Goal: Information Seeking & Learning: Compare options

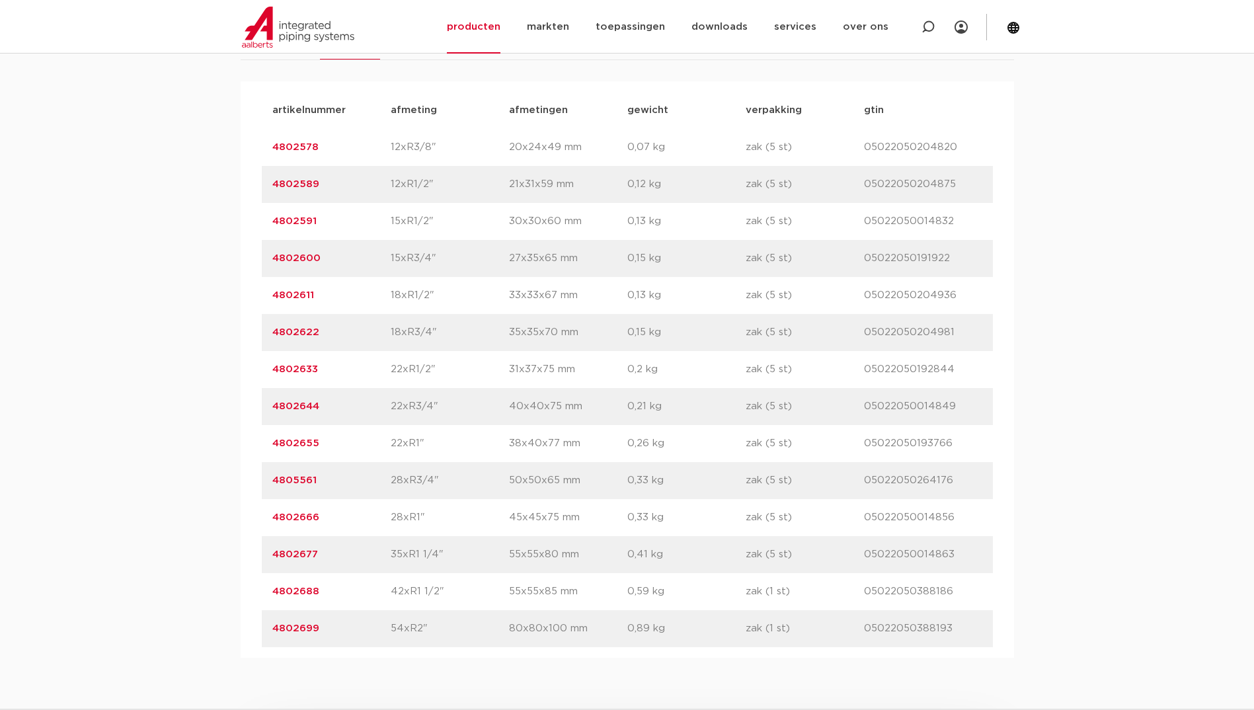
scroll to position [926, 0]
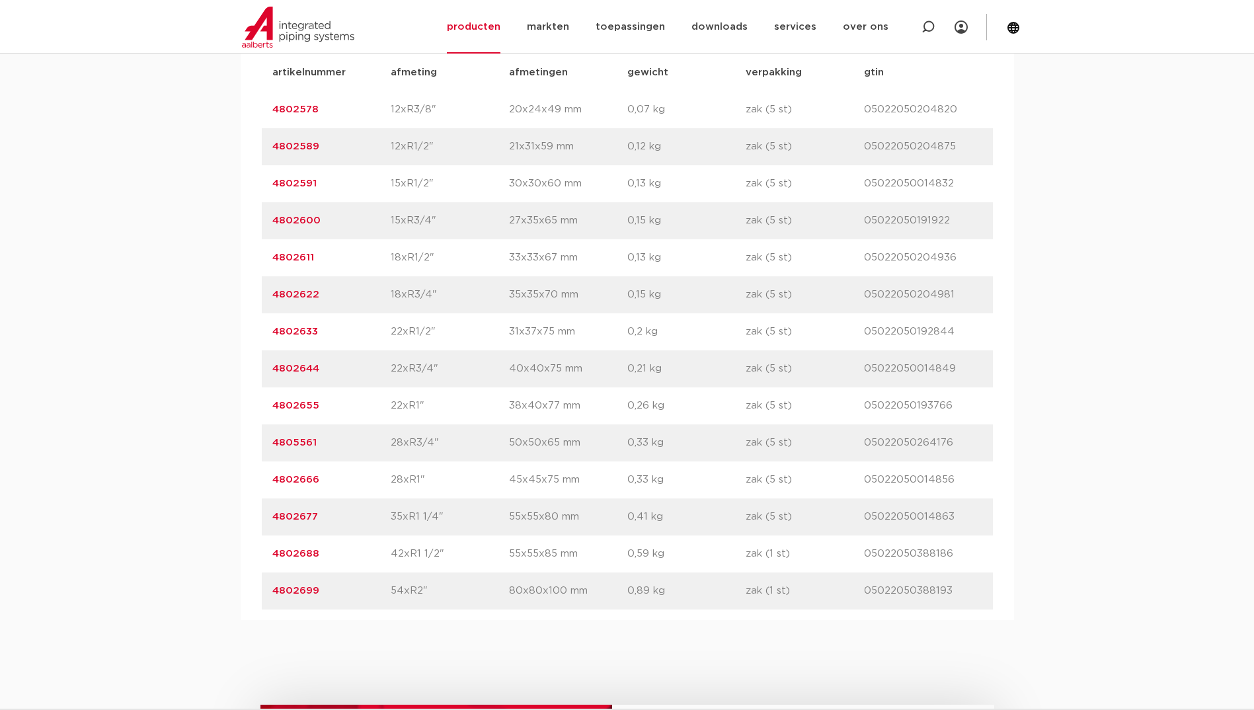
drag, startPoint x: 323, startPoint y: 448, endPoint x: 247, endPoint y: 446, distance: 76.1
click at [247, 446] on div "artikelnummer afmeting afmetingen gewicht verpakking gtin artikelnummer 4802578…" at bounding box center [628, 332] width 774 height 577
copy link "4805561"
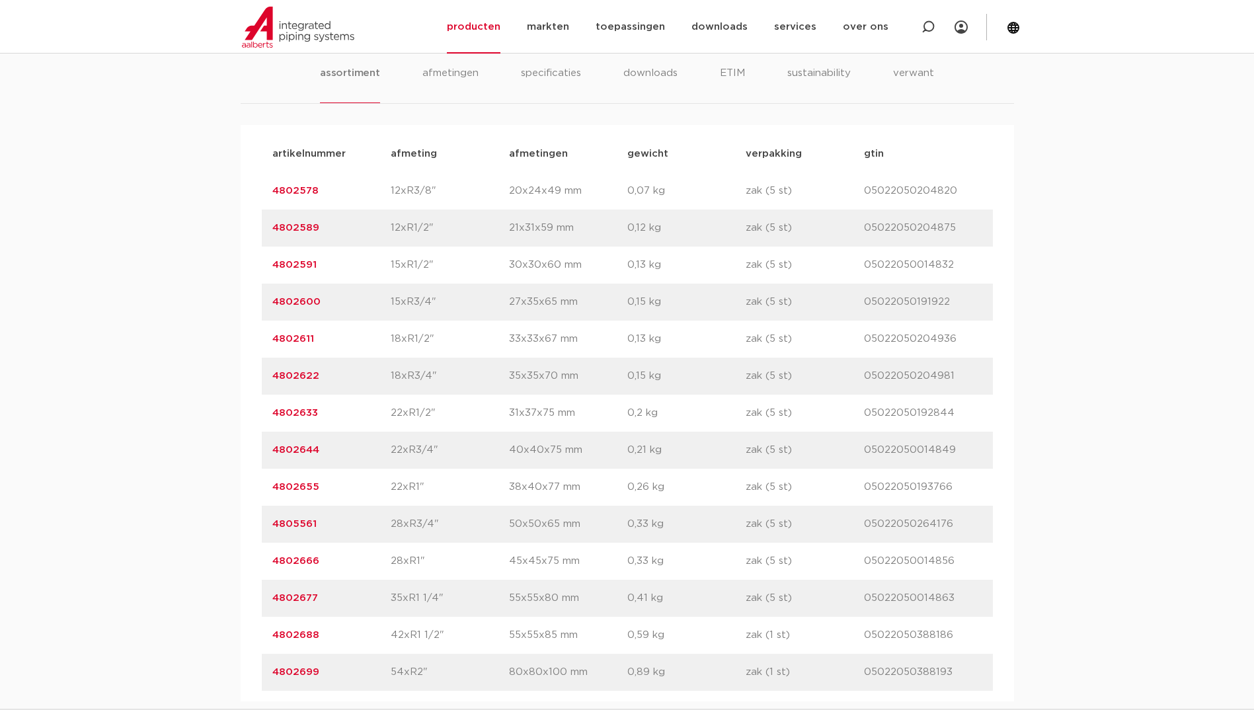
scroll to position [860, 0]
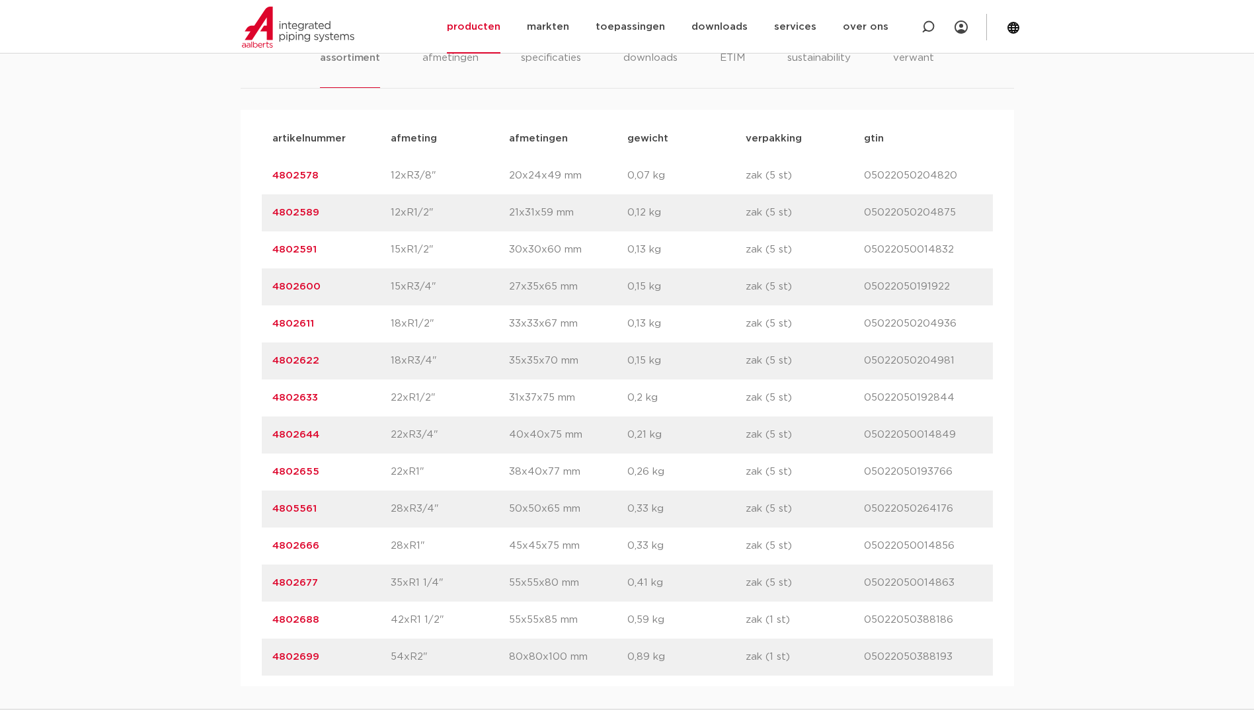
click at [321, 456] on div "artikelnummer 4802655 afmeting 22xR1" afmetingen 38x40x77 mm gewicht 0,26 kg ve…" at bounding box center [627, 472] width 731 height 37
drag, startPoint x: 319, startPoint y: 538, endPoint x: 263, endPoint y: 547, distance: 57.0
click at [263, 547] on div "artikelnummer 4802666 afmeting 28xR1" afmetingen 45x45x75 mm gewicht 0,33 kg ve…" at bounding box center [627, 546] width 731 height 37
copy link "4802666"
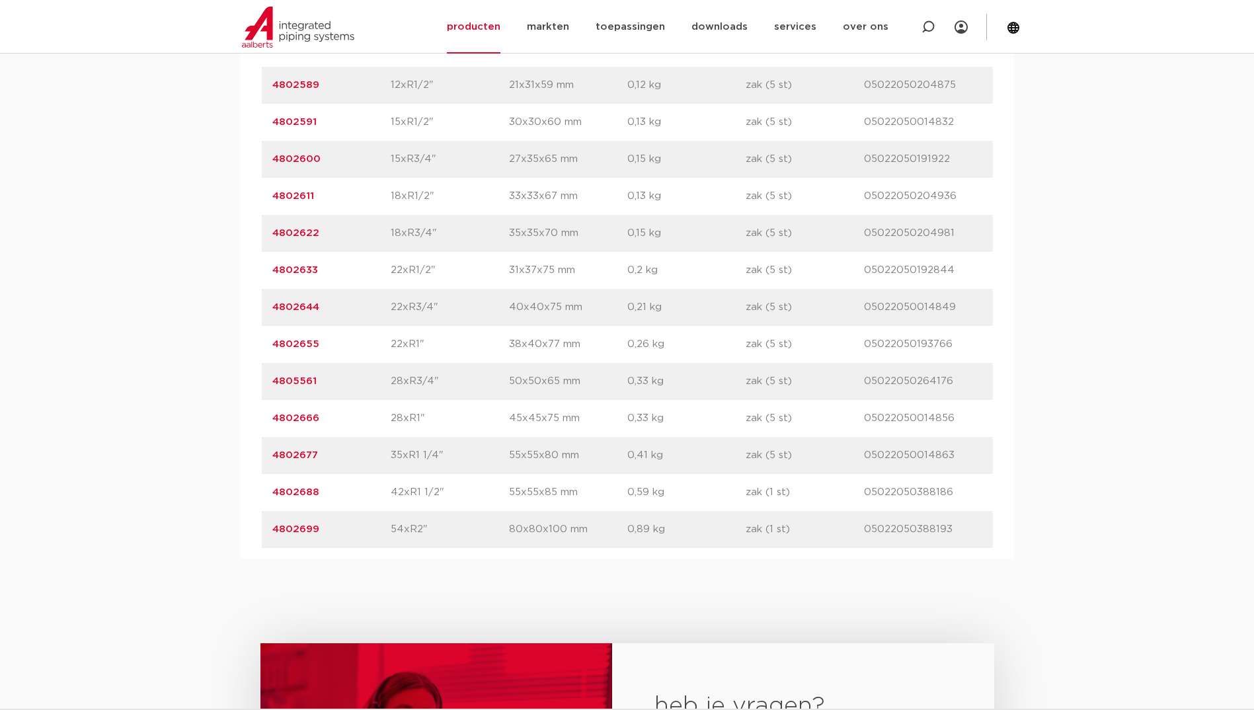
scroll to position [992, 0]
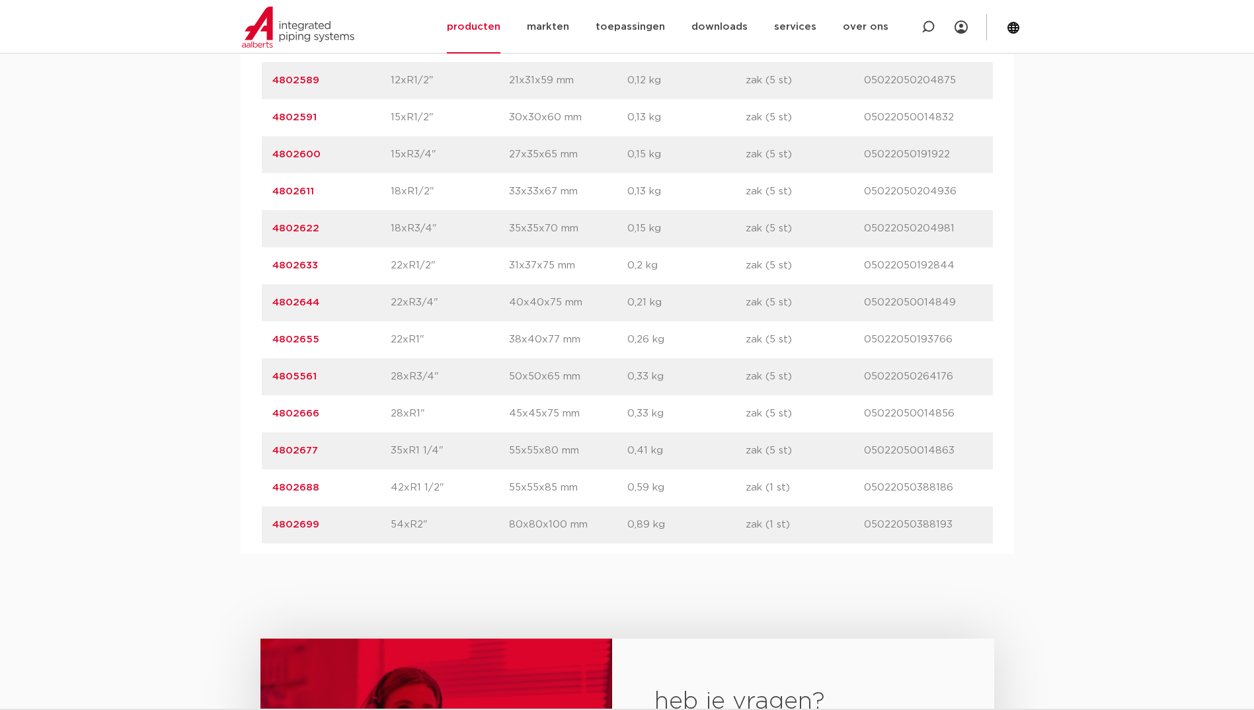
drag, startPoint x: 329, startPoint y: 528, endPoint x: 266, endPoint y: 526, distance: 63.5
click at [266, 526] on div "artikelnummer 4802699 afmeting 54xR2" afmetingen 80x80x100 mm gewicht 0,89 kg v…" at bounding box center [627, 524] width 731 height 37
drag, startPoint x: 266, startPoint y: 526, endPoint x: 273, endPoint y: 524, distance: 7.5
copy link "4802699"
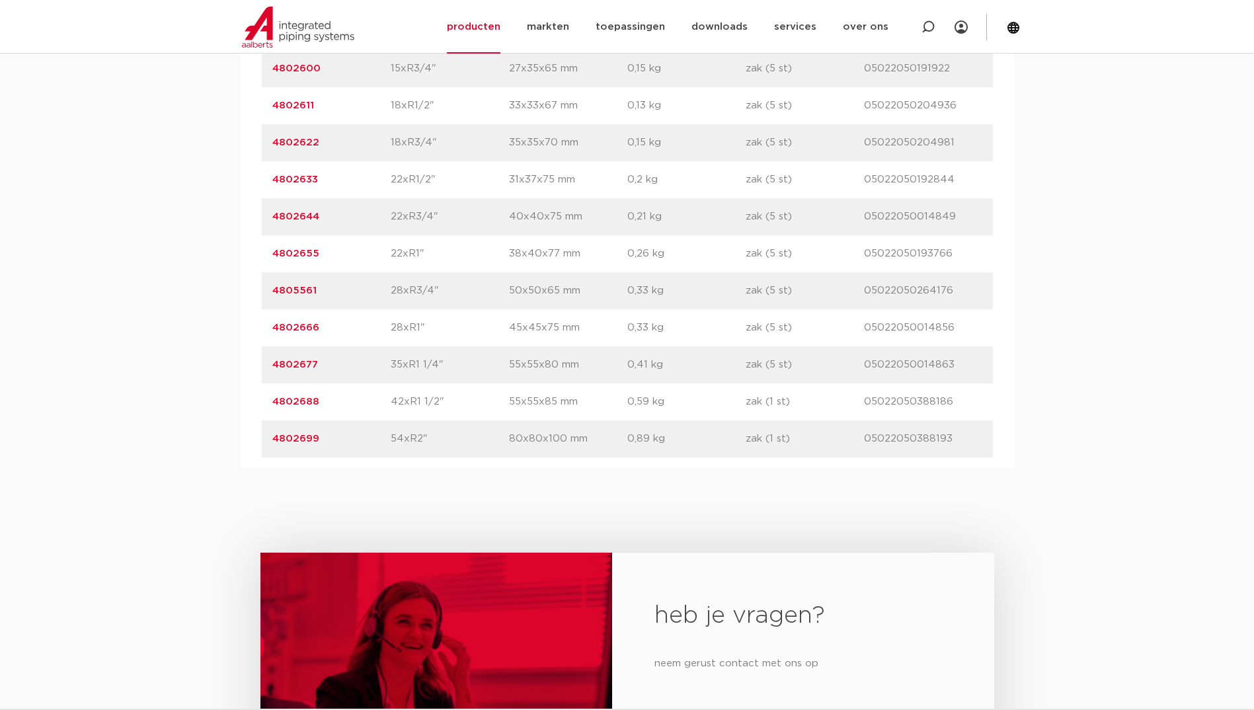
scroll to position [1190, 0]
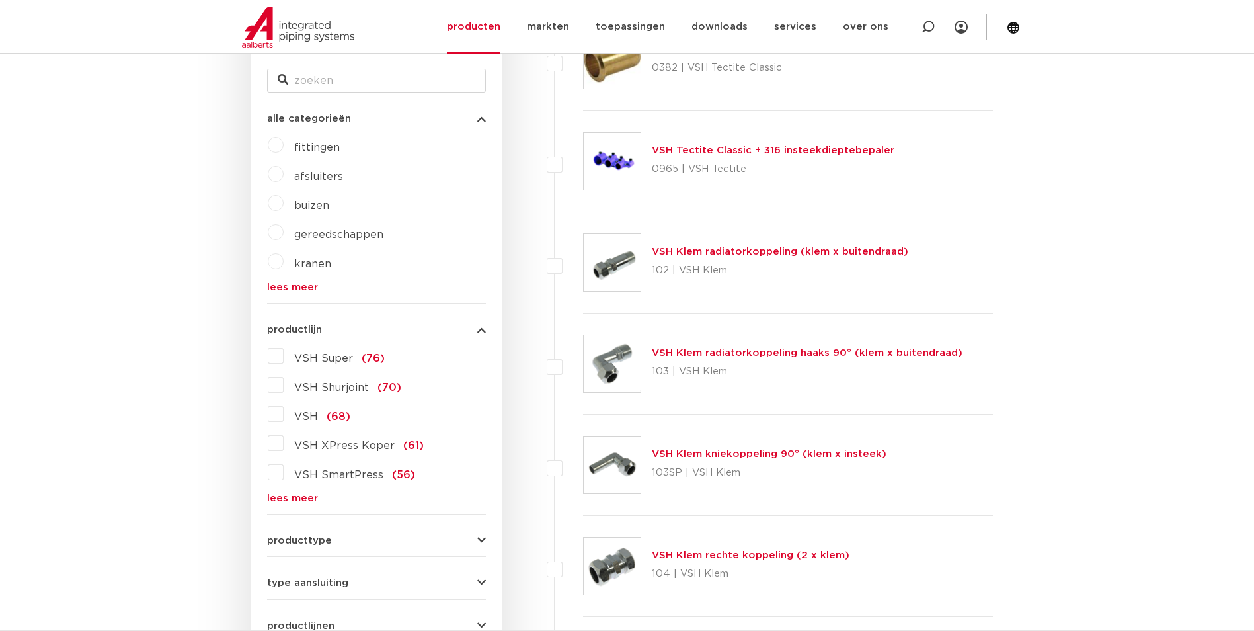
scroll to position [380, 0]
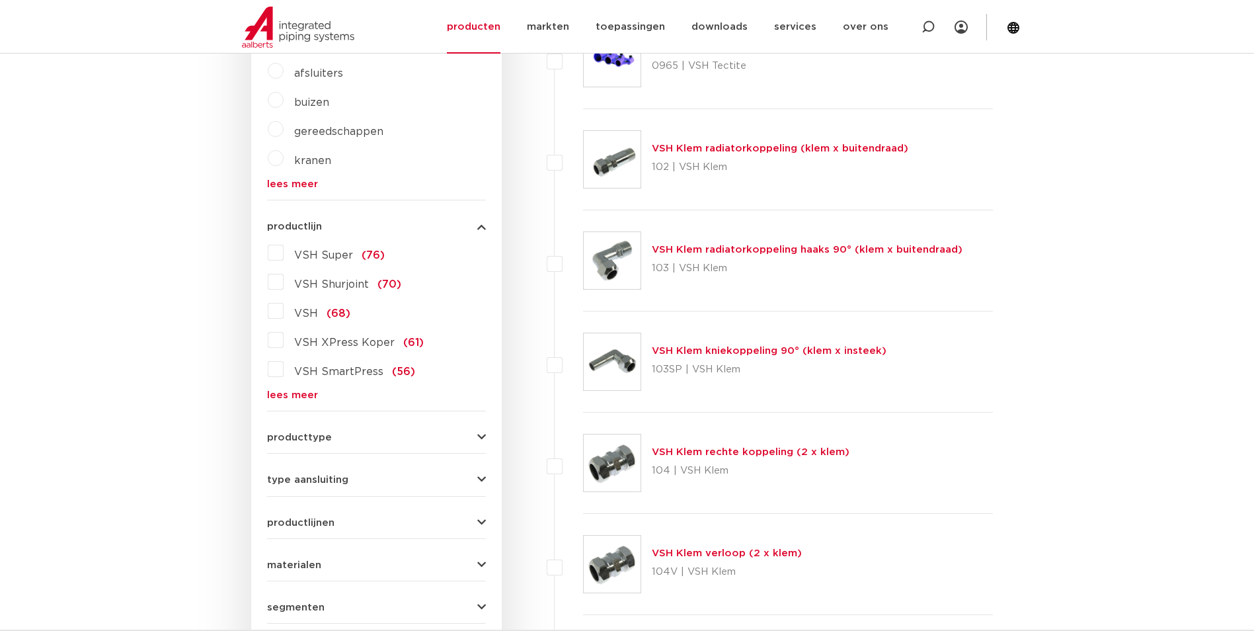
click at [303, 397] on link "lees meer" at bounding box center [376, 395] width 219 height 10
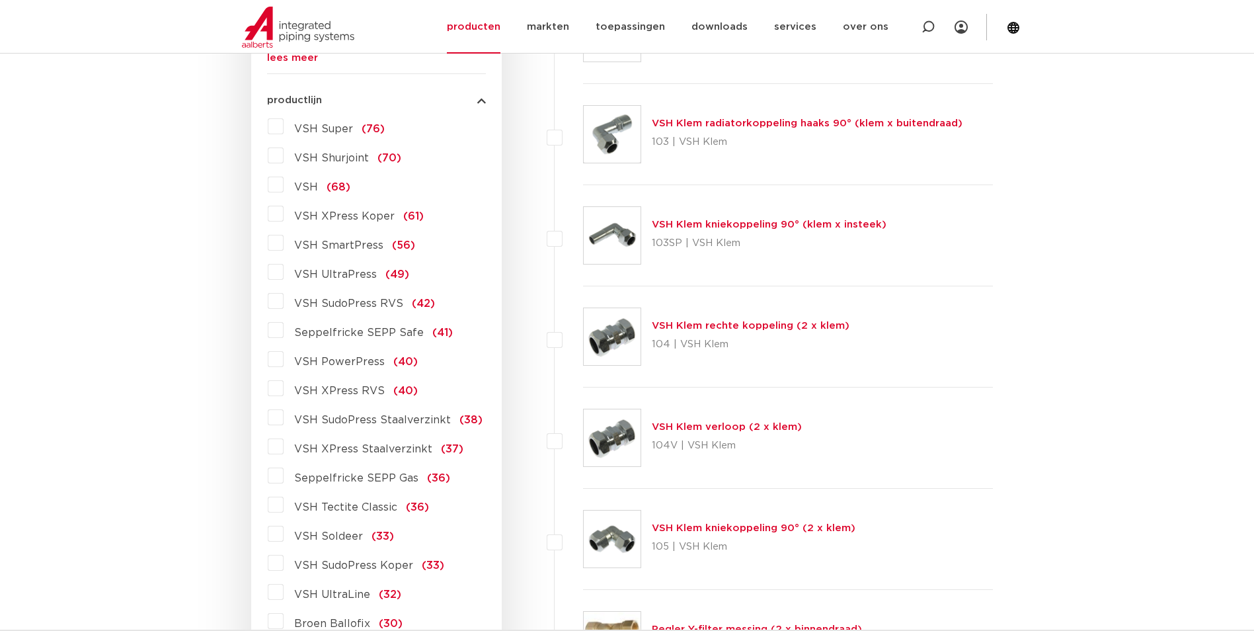
scroll to position [512, 0]
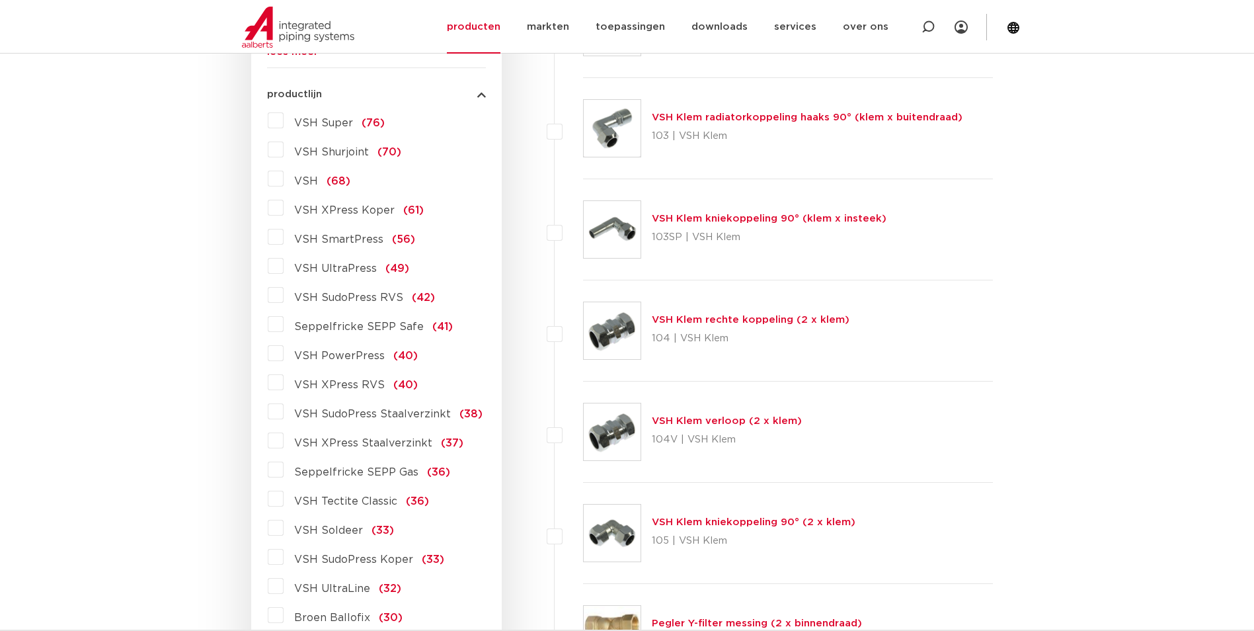
click at [368, 385] on span "VSH XPress RVS" at bounding box center [339, 385] width 91 height 11
click at [0, 0] on input "VSH XPress RVS (40)" at bounding box center [0, 0] width 0 height 0
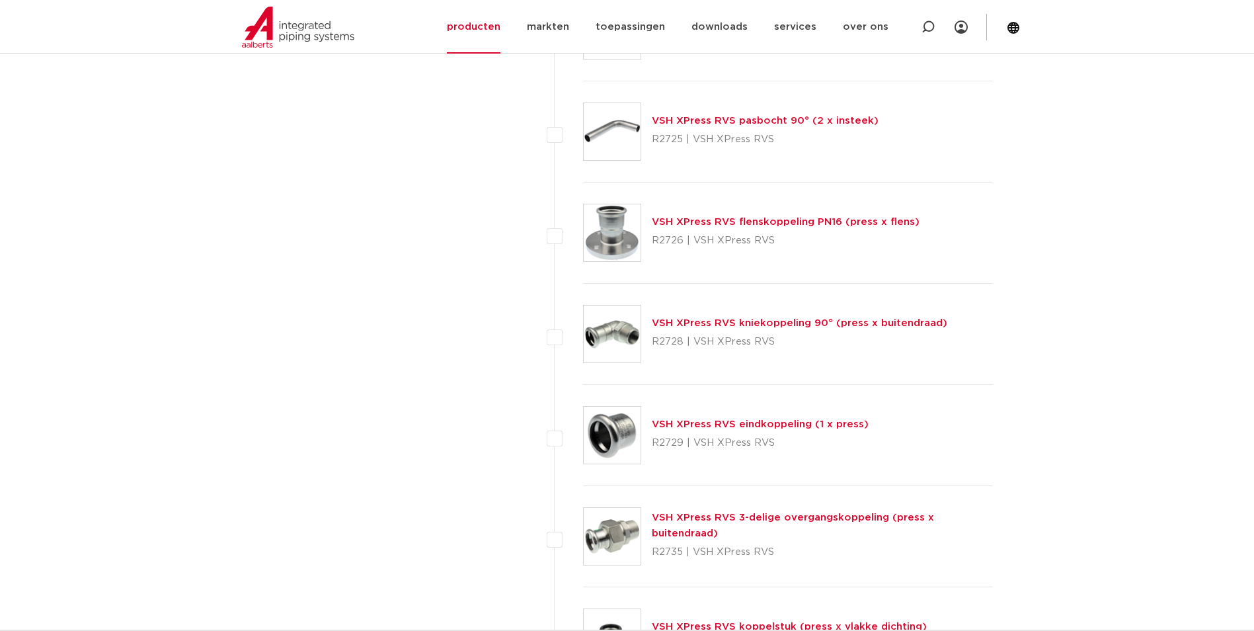
scroll to position [2401, 0]
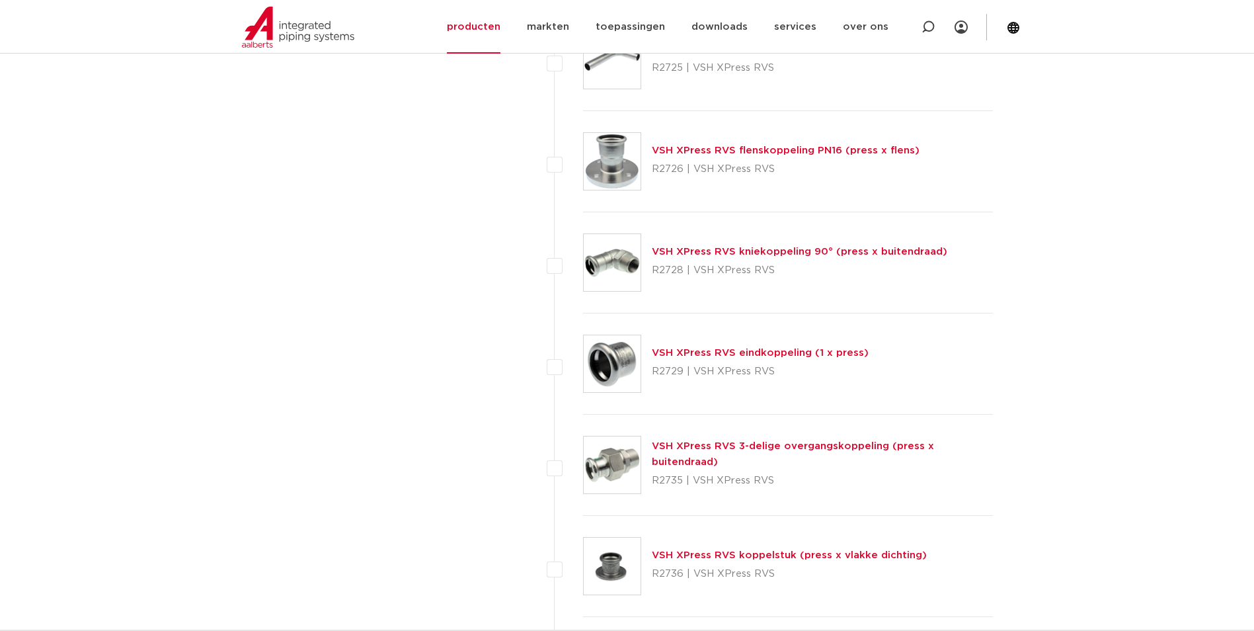
click at [1105, 402] on body "Zoeken NIEUW: myIPS is beschikbaar meer info sluiten producten markten toepassi…" at bounding box center [627, 166] width 1254 height 5135
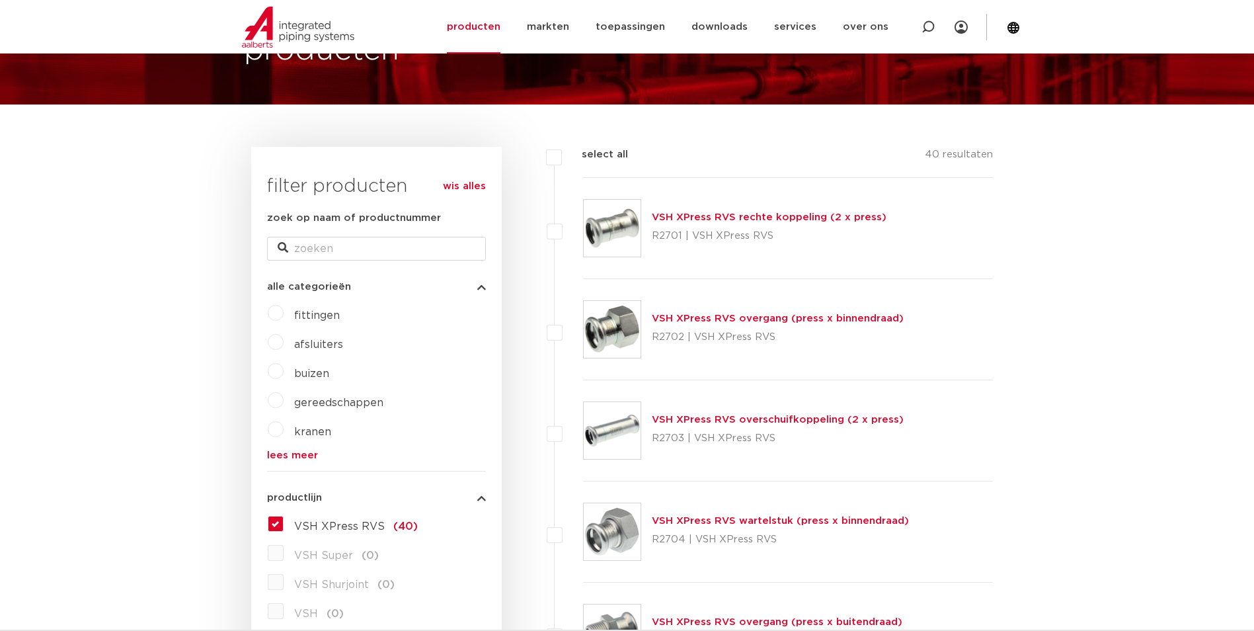
scroll to position [132, 0]
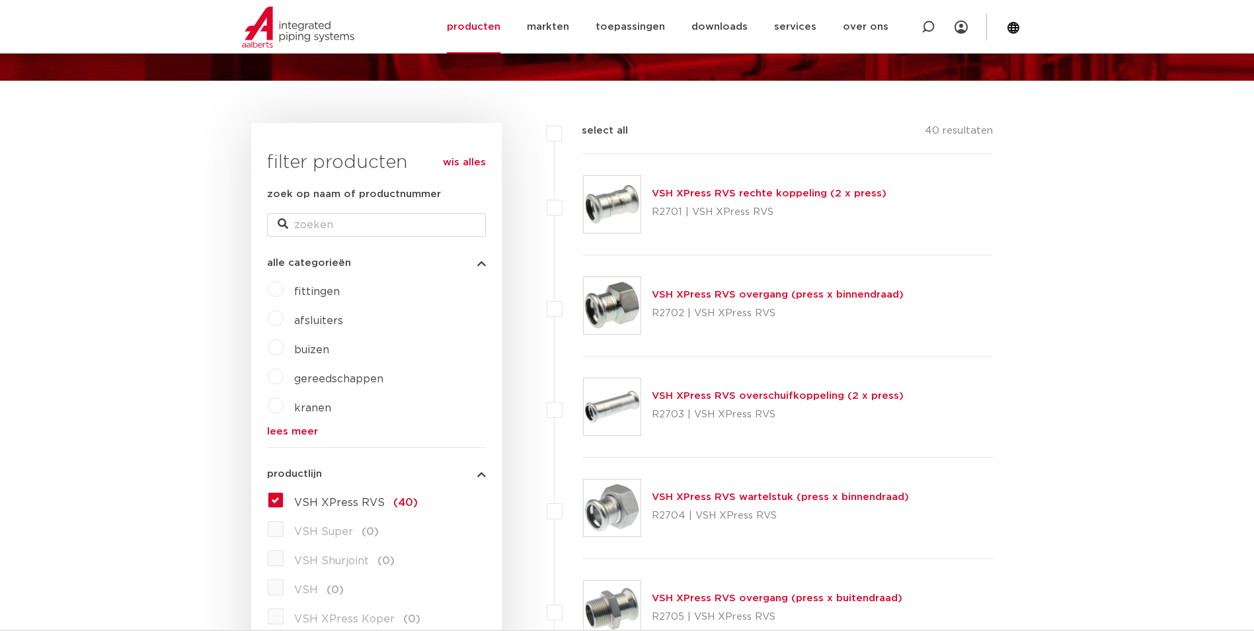
click at [700, 497] on link "VSH XPress RVS wartelstuk (press x binnendraad)" at bounding box center [780, 497] width 257 height 10
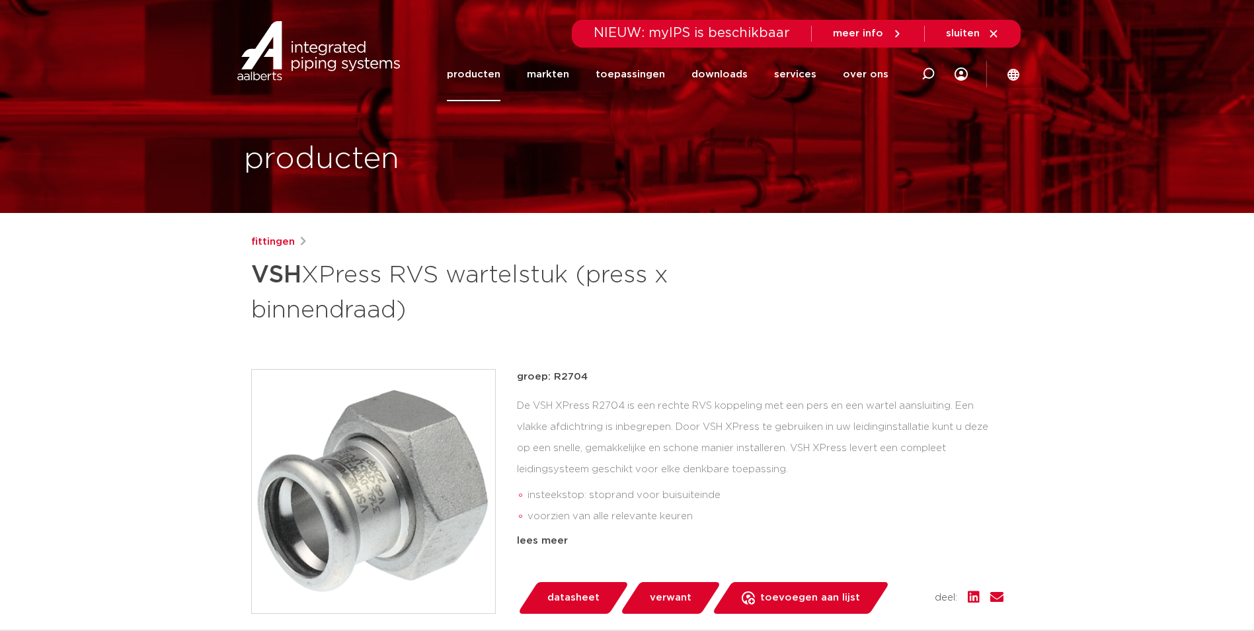
click at [877, 293] on div "fittingen VSH XPress RVS wartelstuk (press x binnendraad)" at bounding box center [627, 280] width 752 height 93
click at [476, 69] on link "producten" at bounding box center [474, 75] width 54 height 54
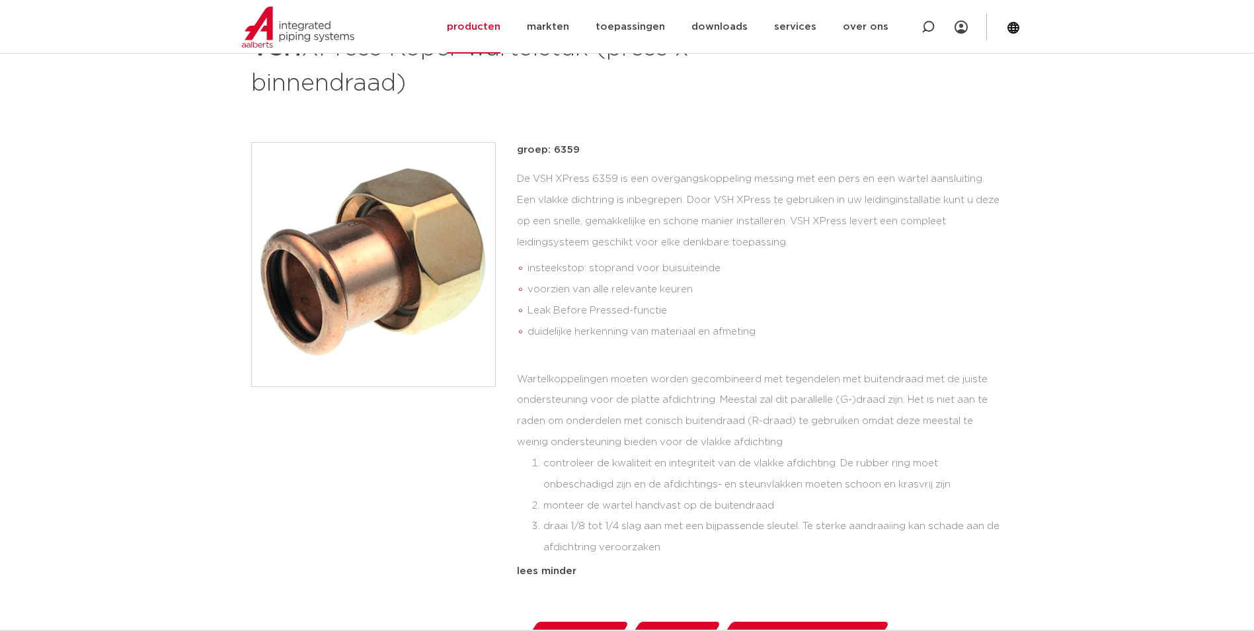
scroll to position [198, 0]
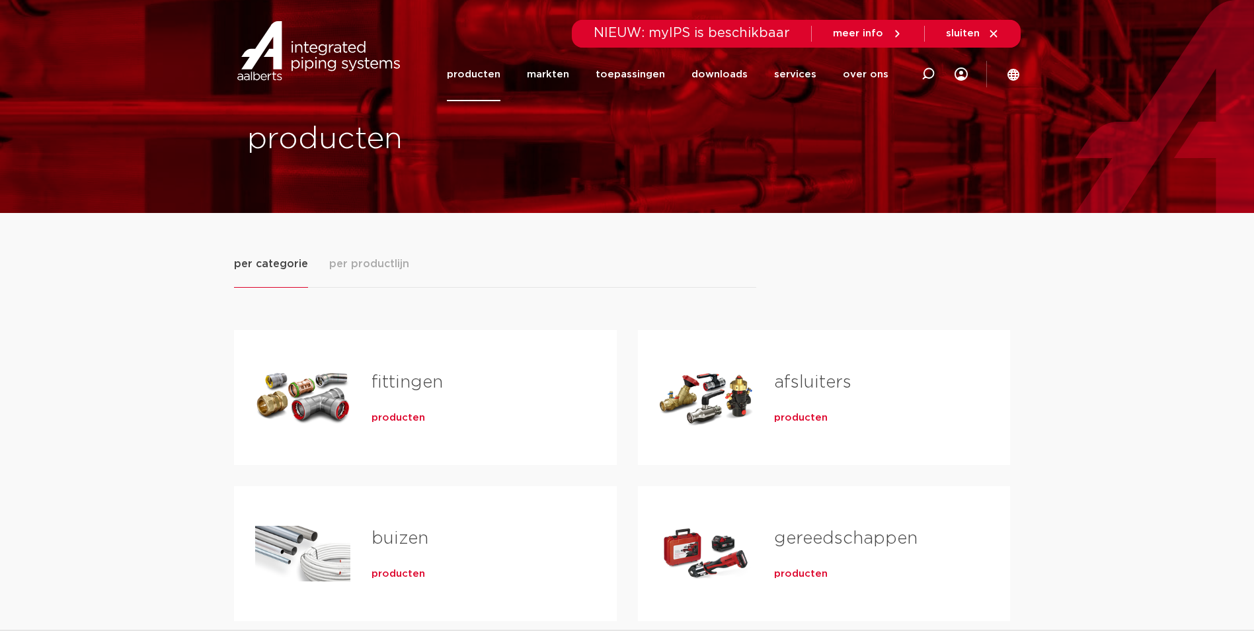
click at [391, 565] on div "producten" at bounding box center [473, 571] width 203 height 19
click at [391, 577] on span "producten" at bounding box center [399, 573] width 54 height 13
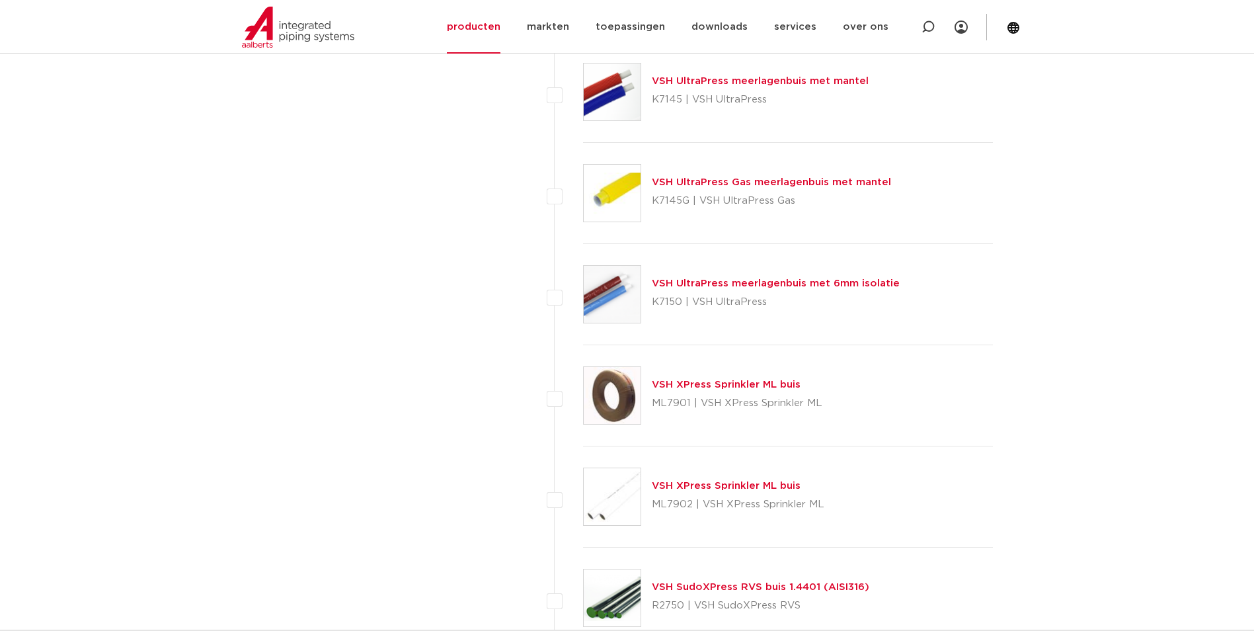
scroll to position [1587, 0]
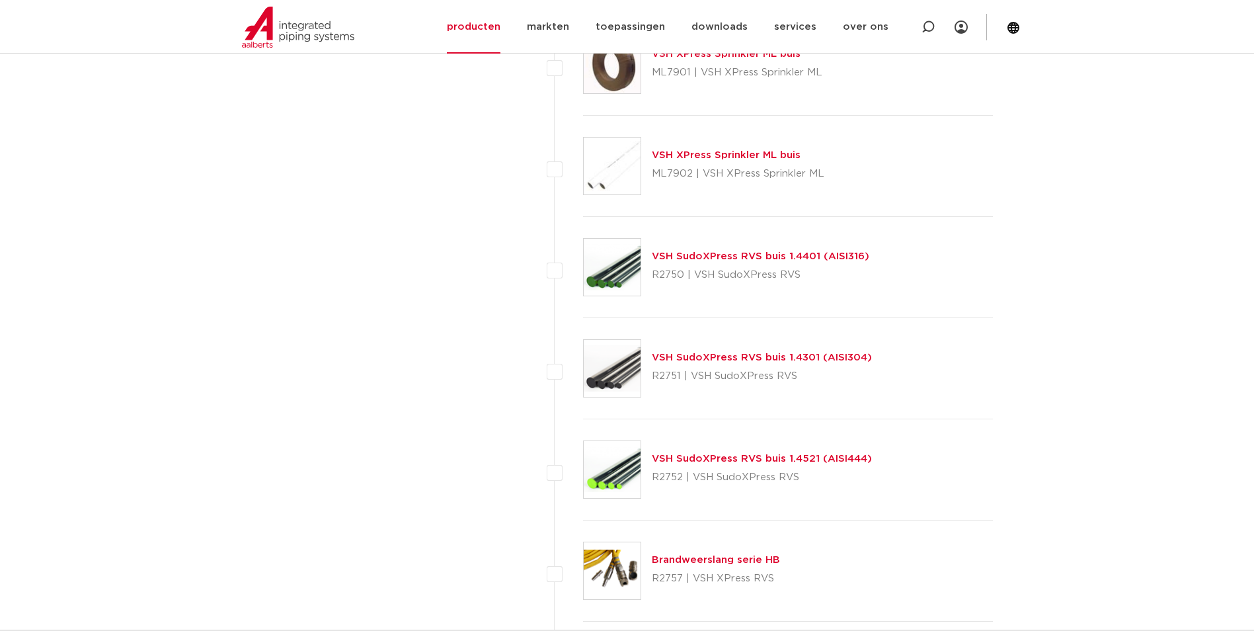
click at [711, 362] on link "VSH SudoXPress RVS buis 1.4301 (AISI304)" at bounding box center [762, 357] width 220 height 10
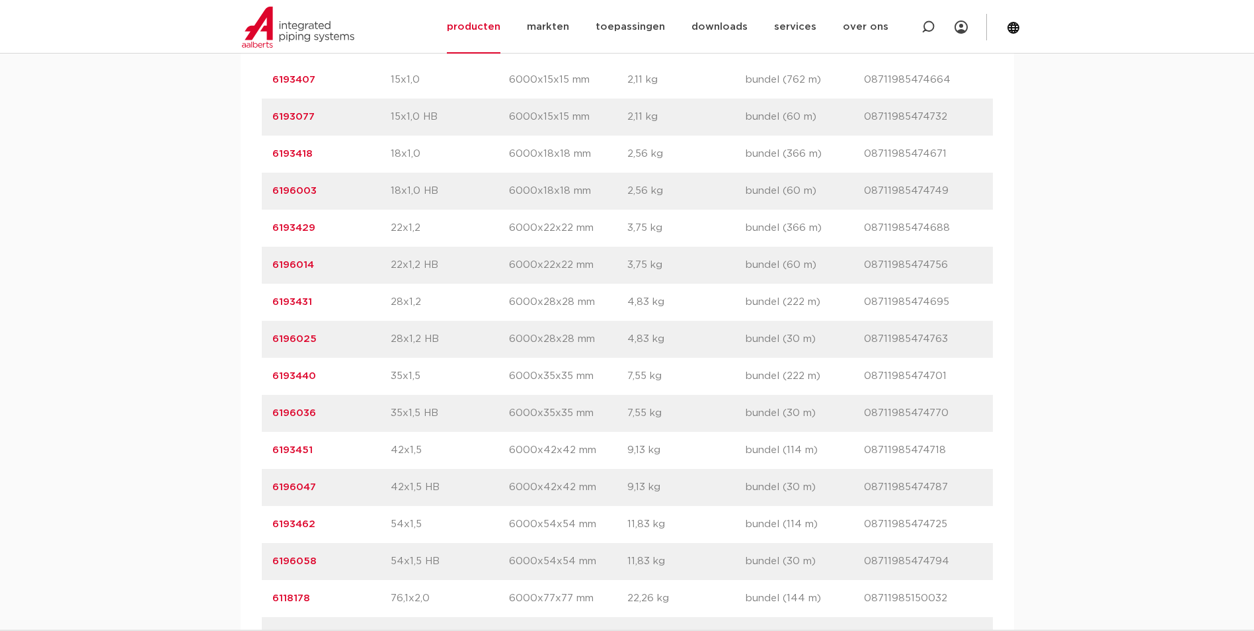
scroll to position [661, 0]
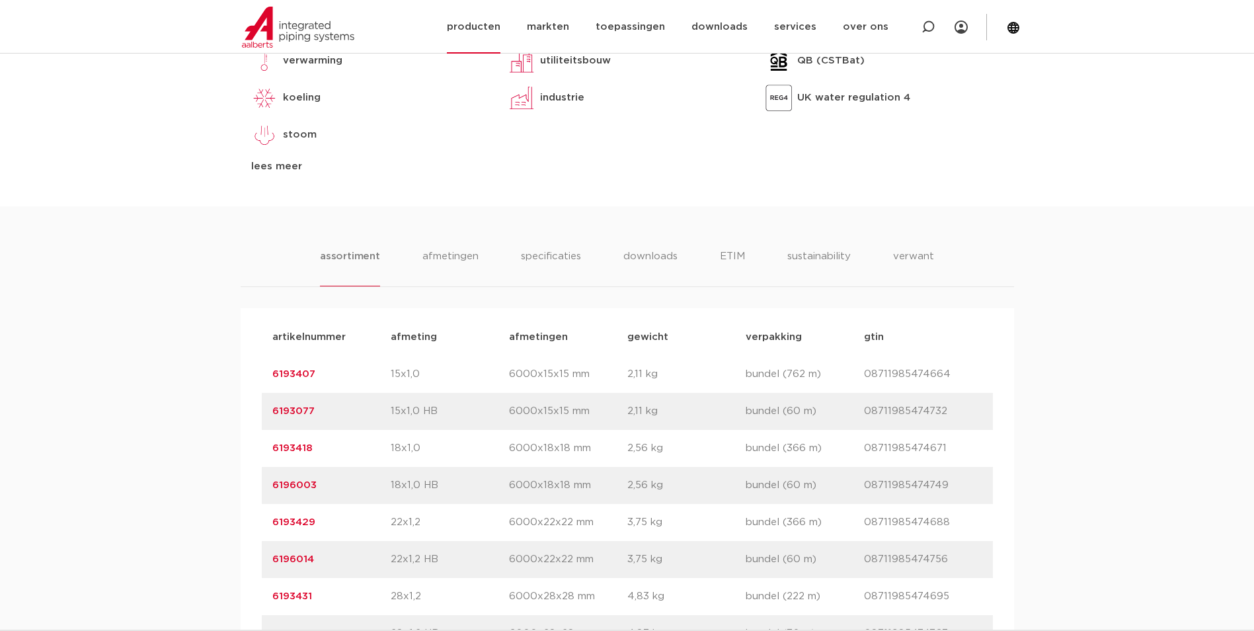
click at [3, 2] on section "Zoeken NIEUW: myIPS is beschikbaar meer info sluiten producten markten toepassi…" at bounding box center [627, 26] width 1254 height 53
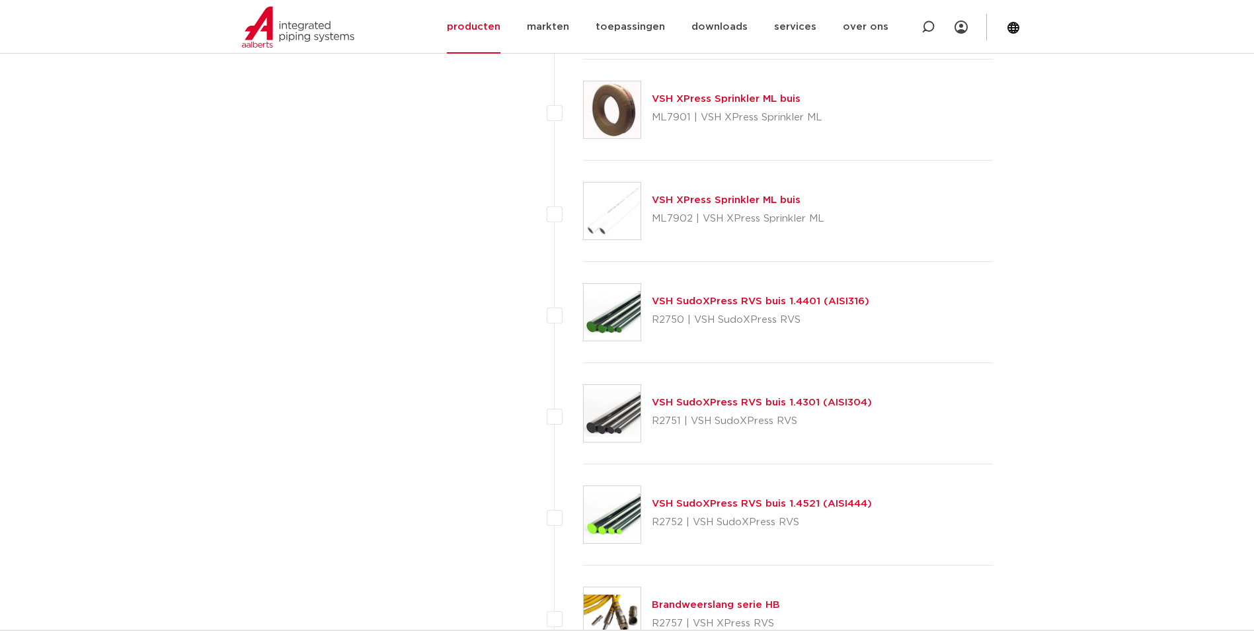
scroll to position [1587, 0]
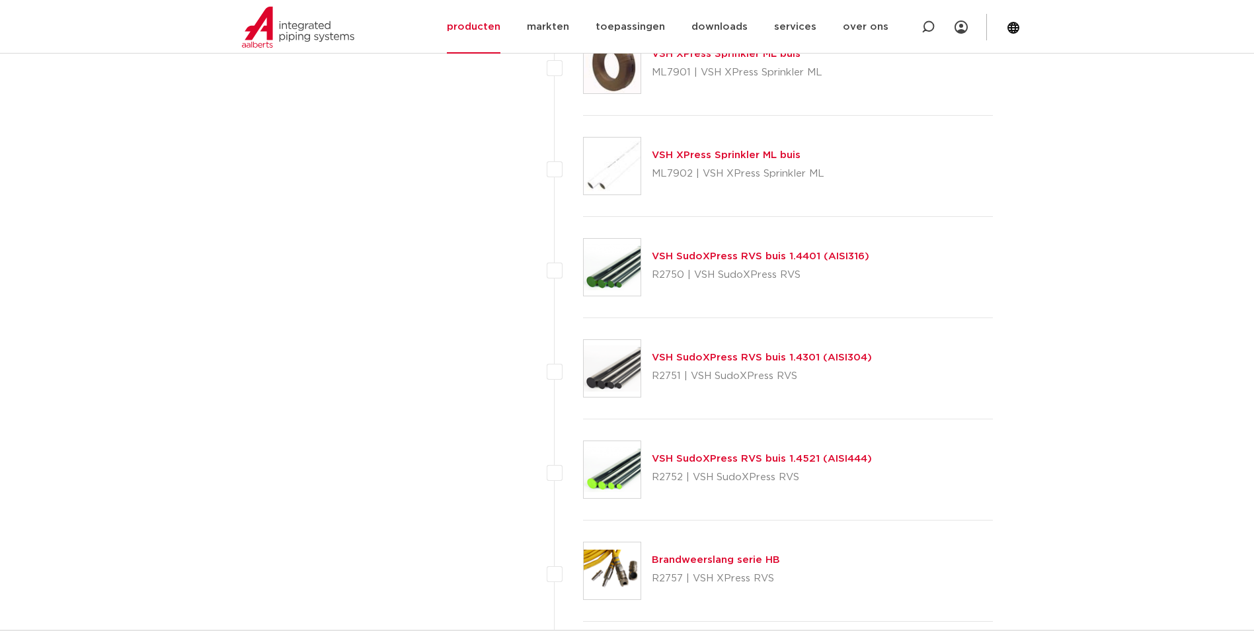
click at [723, 255] on link "VSH SudoXPress RVS buis 1.4401 (AISI316)" at bounding box center [761, 256] width 218 height 10
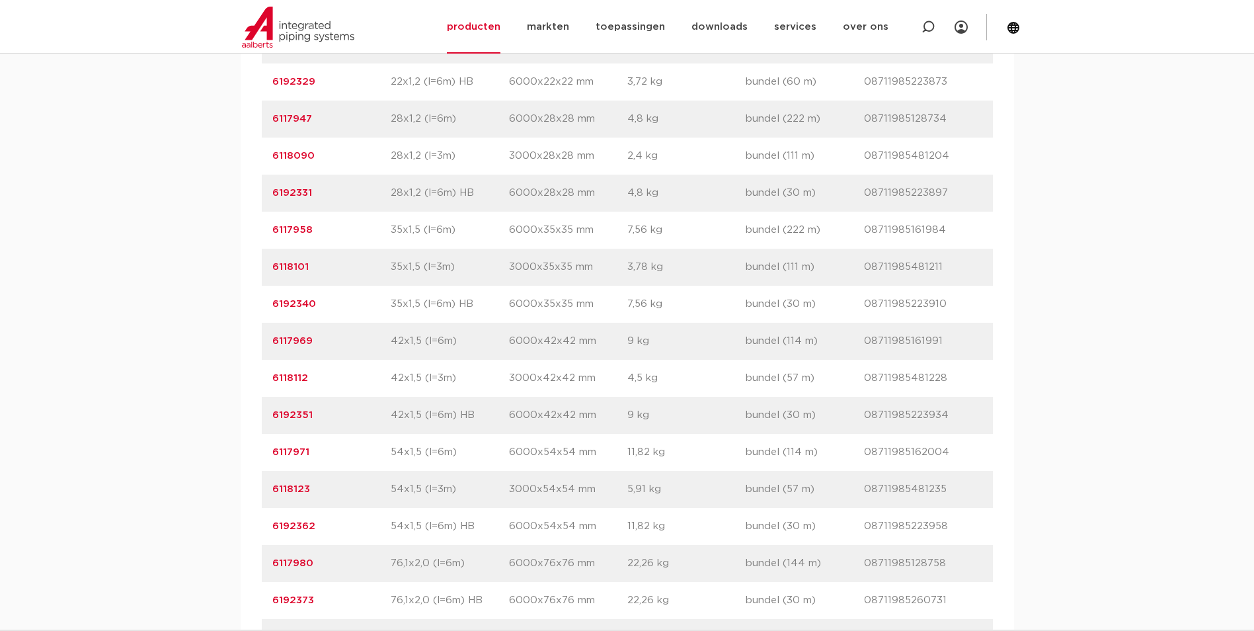
scroll to position [1389, 0]
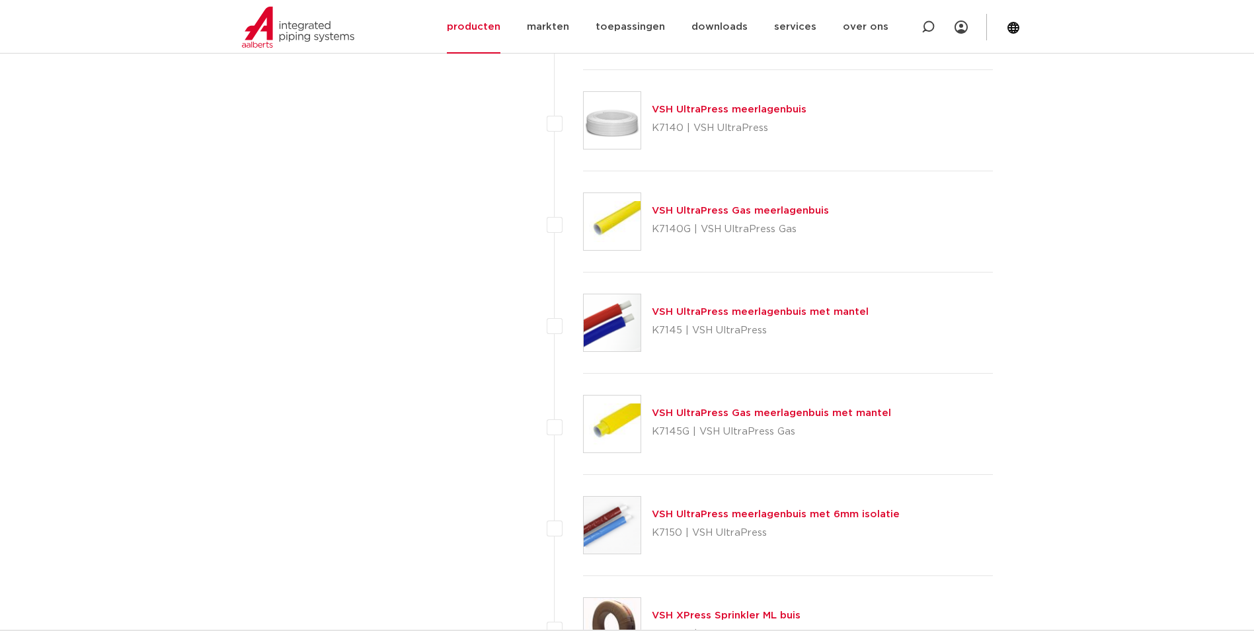
scroll to position [860, 0]
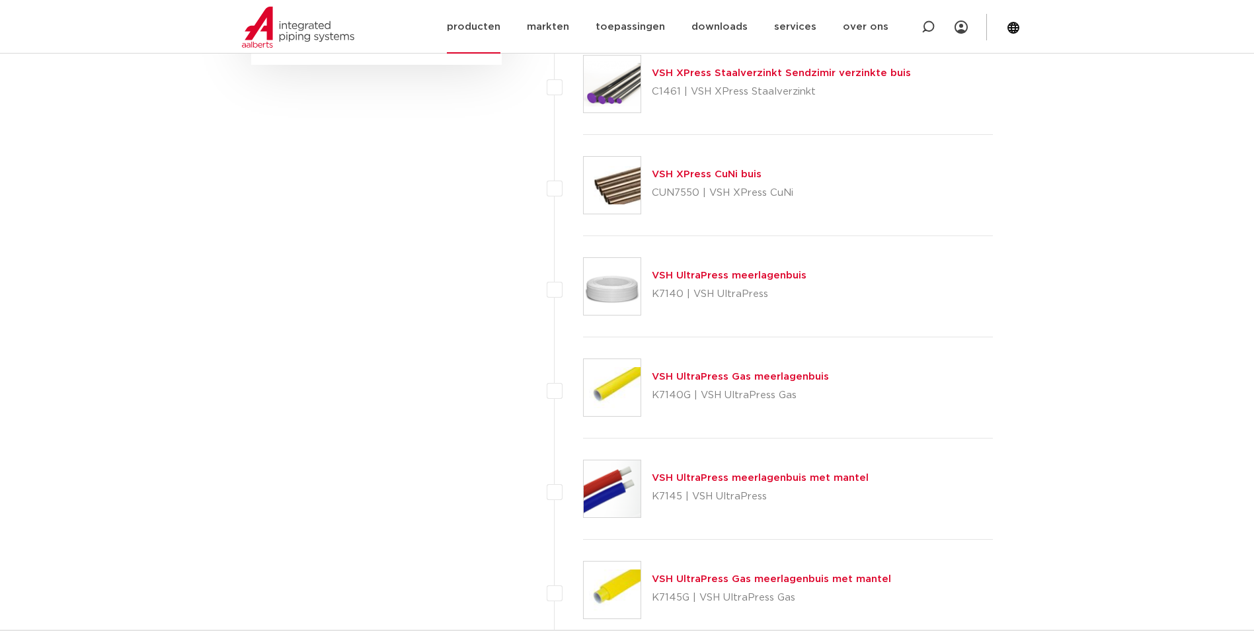
click at [482, 31] on link "producten" at bounding box center [474, 27] width 54 height 54
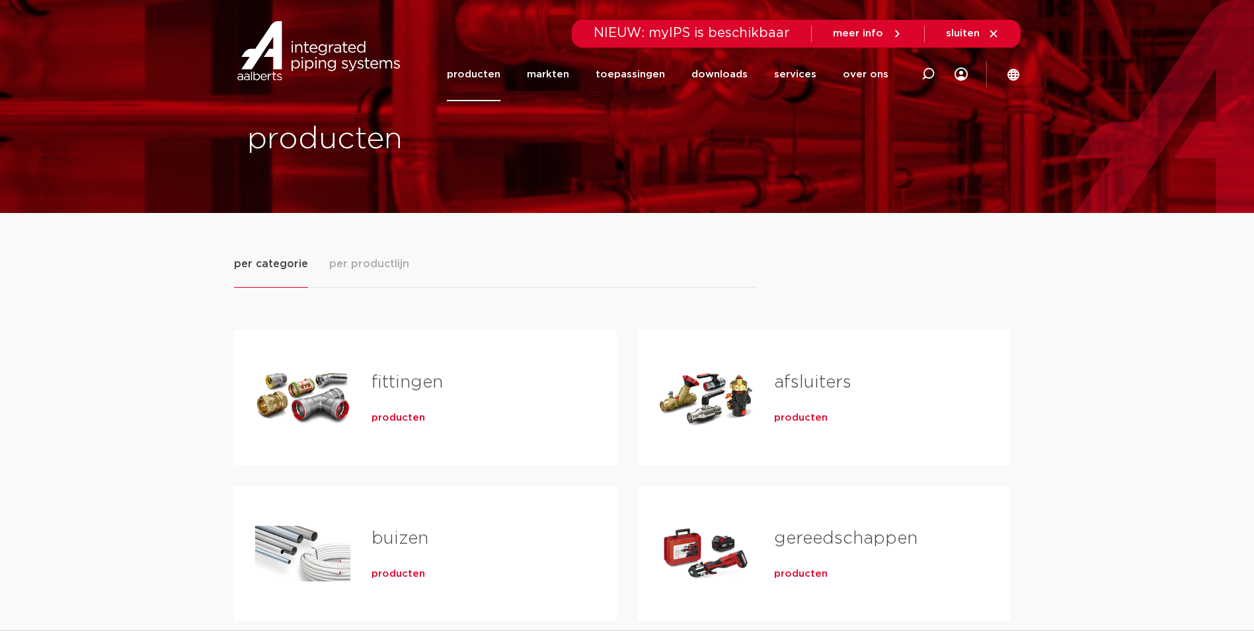
click at [399, 418] on span "producten" at bounding box center [399, 417] width 54 height 13
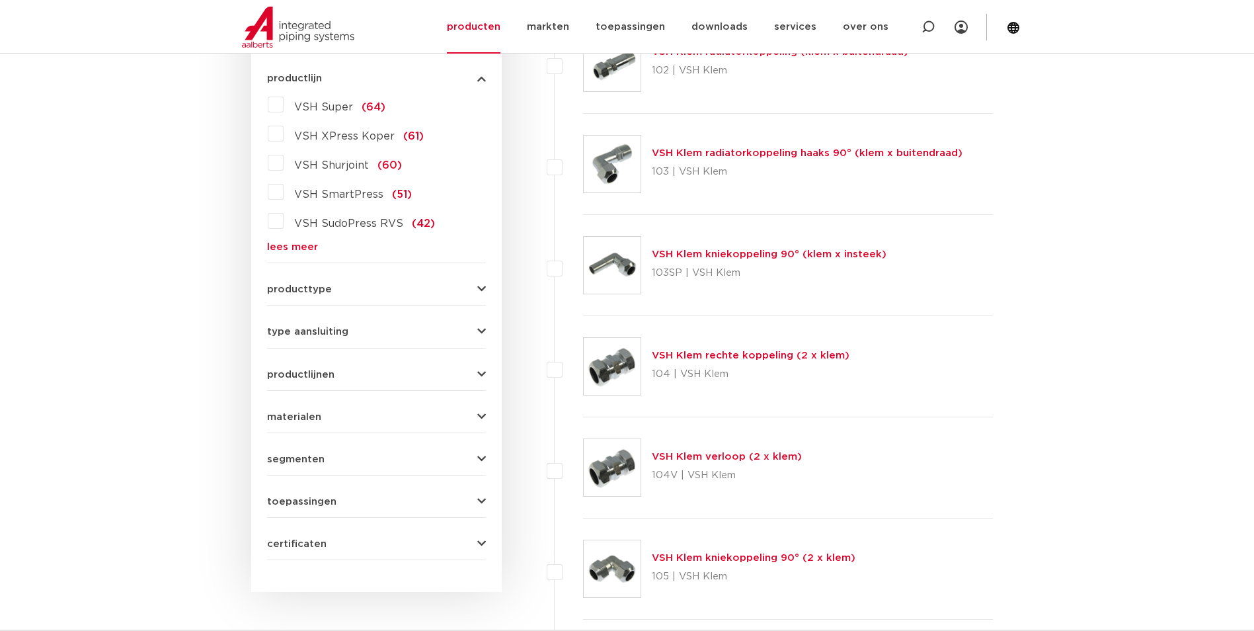
scroll to position [198, 0]
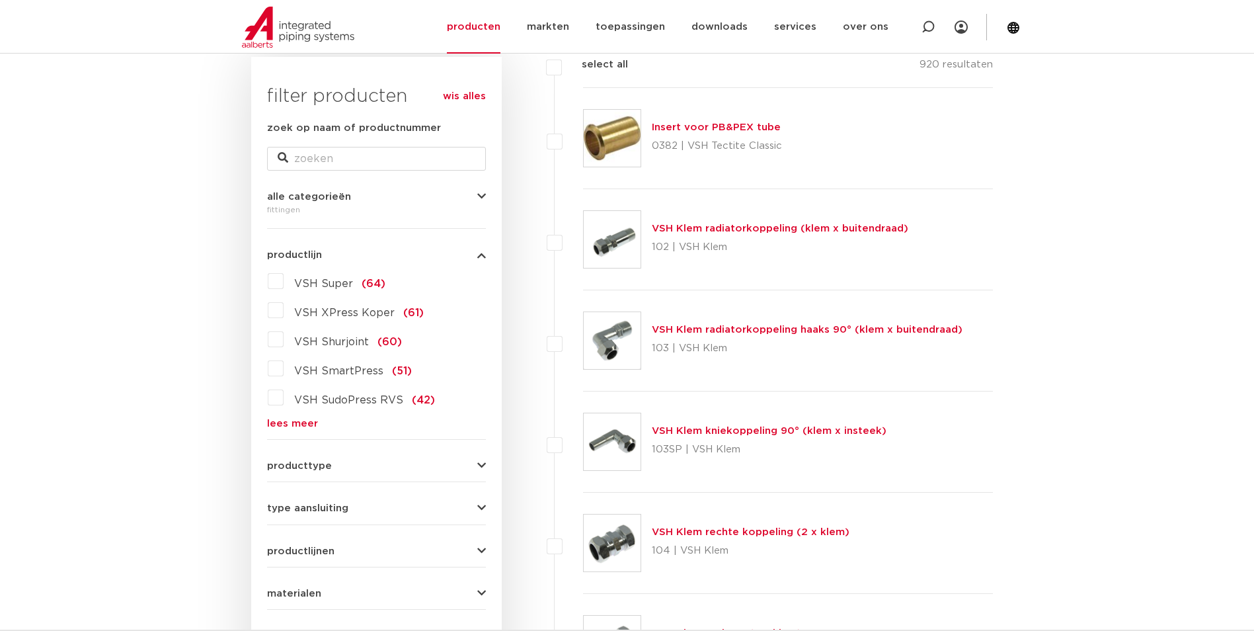
click at [311, 416] on div "VSH Super (64) VSH XPress Koper (61) VSH Shurjoint (60) VSH SmartPress (51) VSH…" at bounding box center [376, 349] width 219 height 158
click at [311, 419] on link "lees meer" at bounding box center [376, 424] width 219 height 10
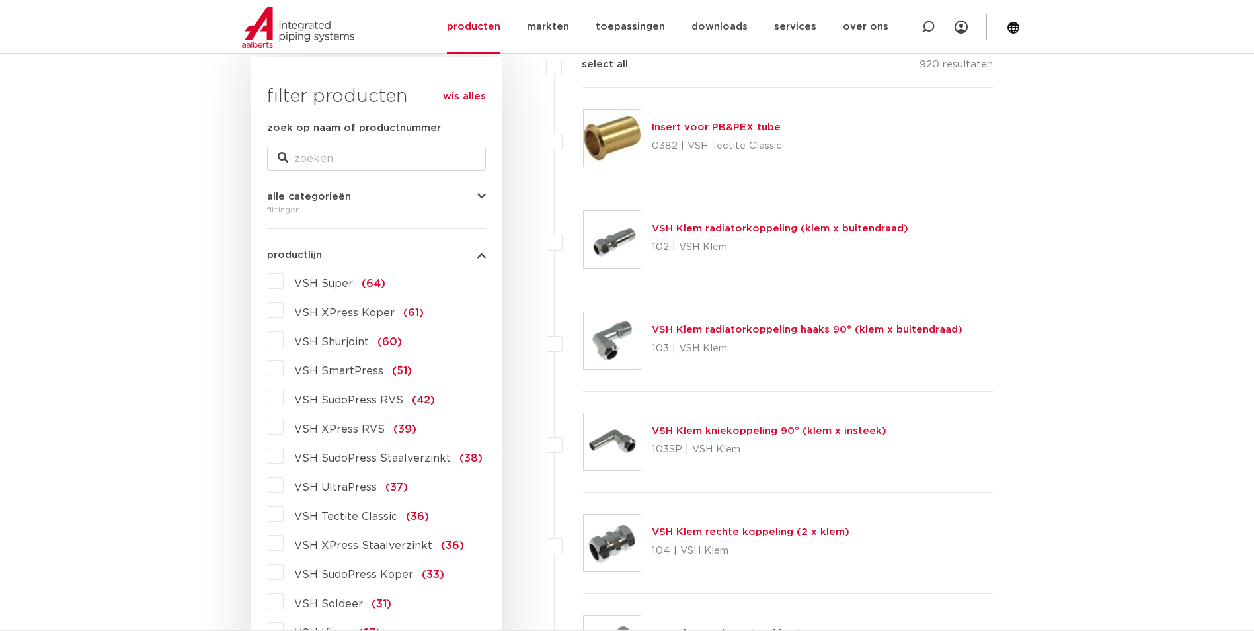
click at [350, 430] on span "VSH XPress RVS" at bounding box center [339, 429] width 91 height 11
click at [0, 0] on input "VSH XPress RVS (39)" at bounding box center [0, 0] width 0 height 0
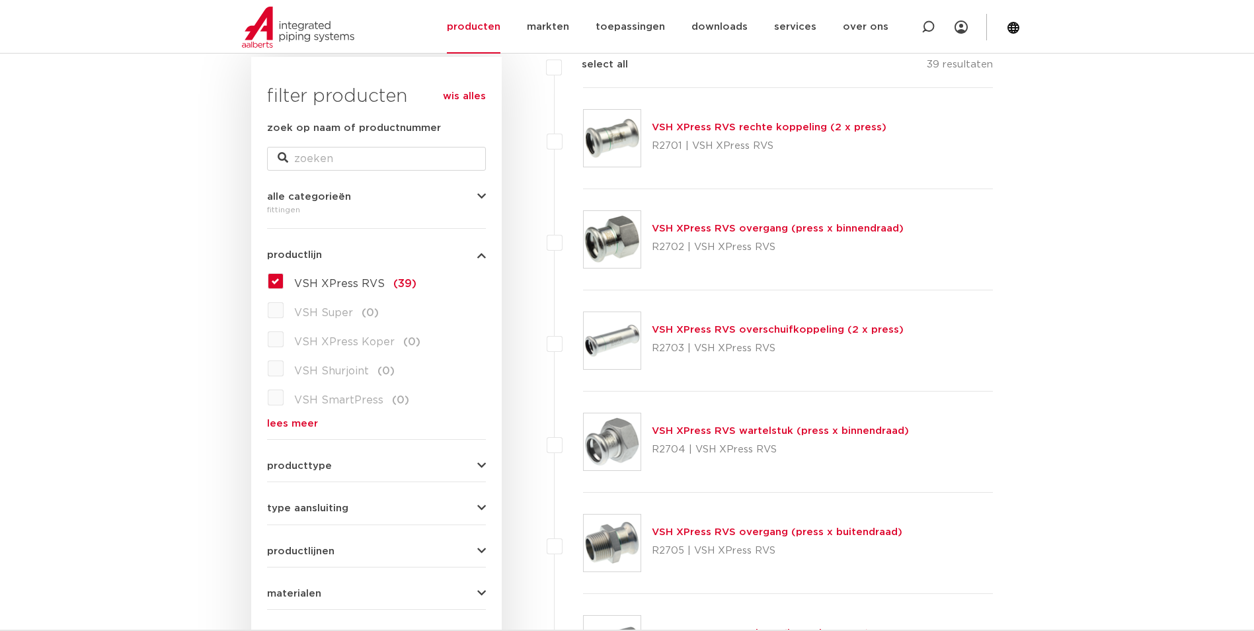
scroll to position [595, 0]
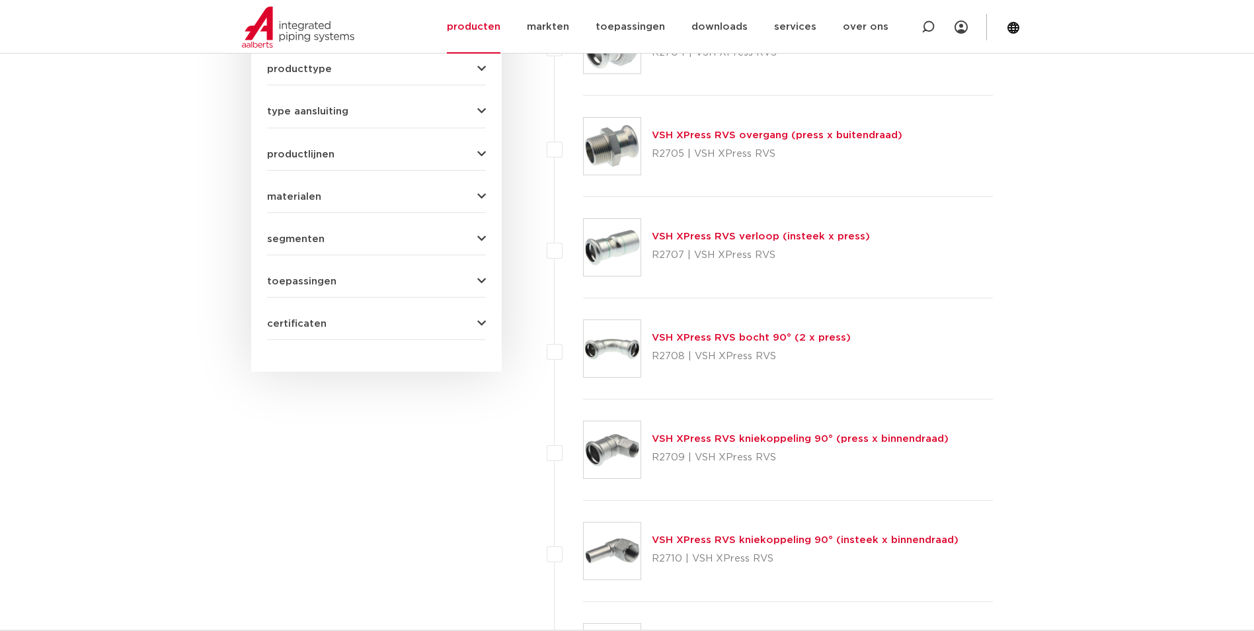
click at [741, 339] on link "VSH XPress RVS bocht 90° (2 x press)" at bounding box center [751, 338] width 199 height 10
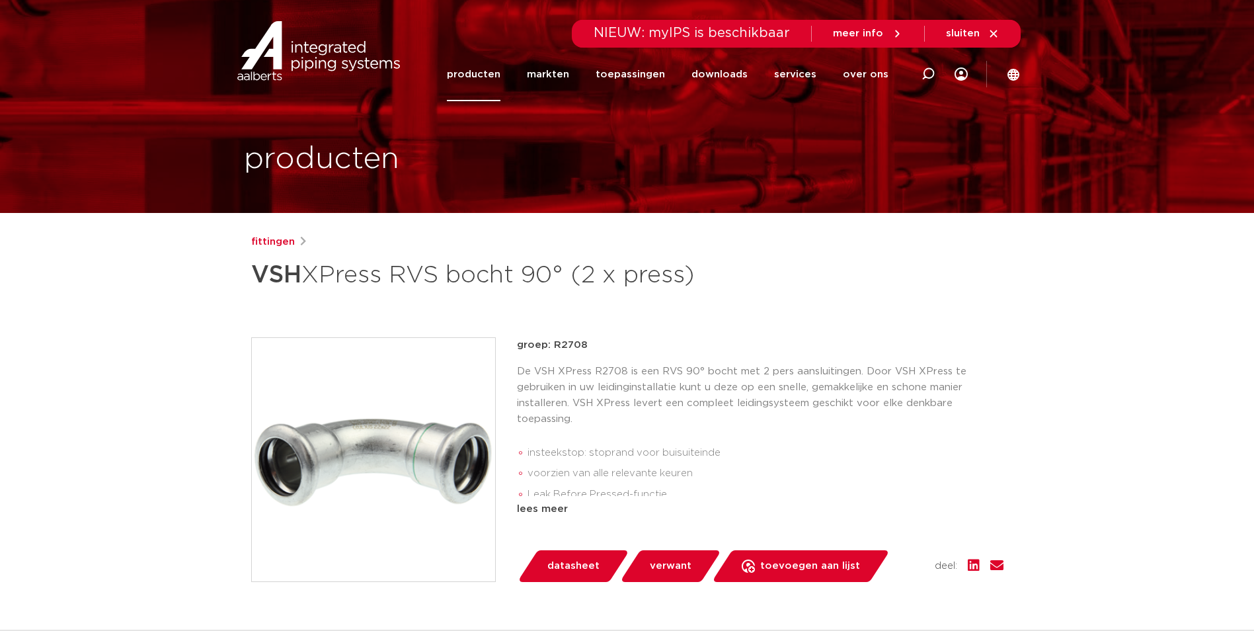
click at [463, 62] on link "producten" at bounding box center [474, 75] width 54 height 54
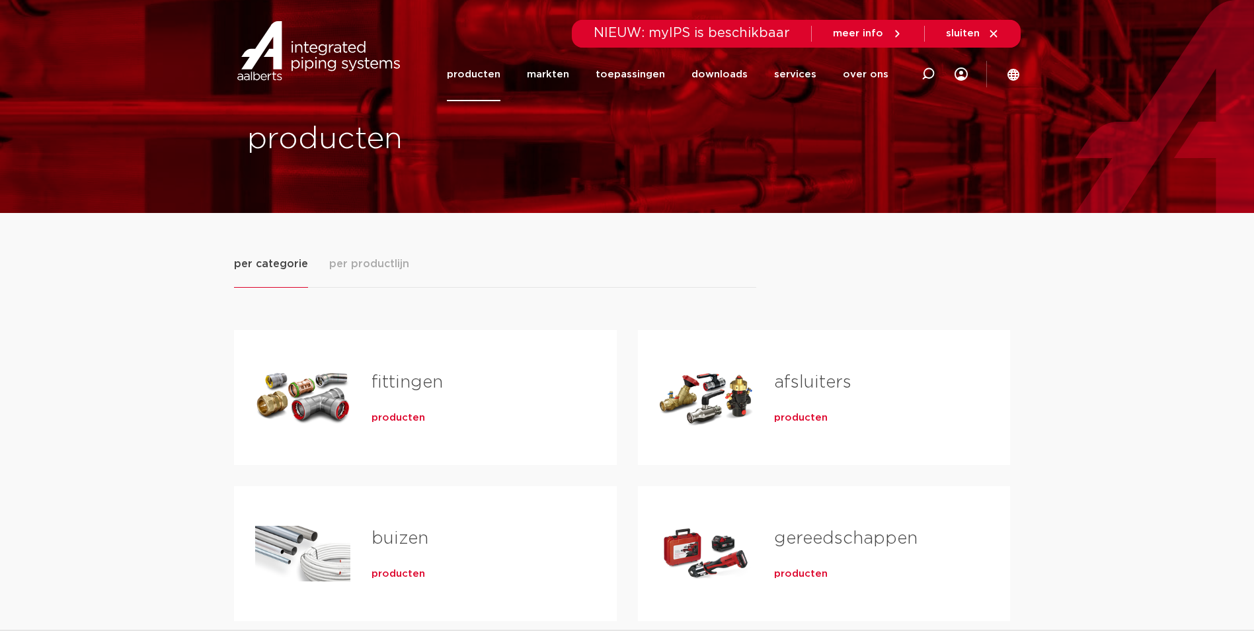
click at [413, 423] on span "producten" at bounding box center [399, 417] width 54 height 13
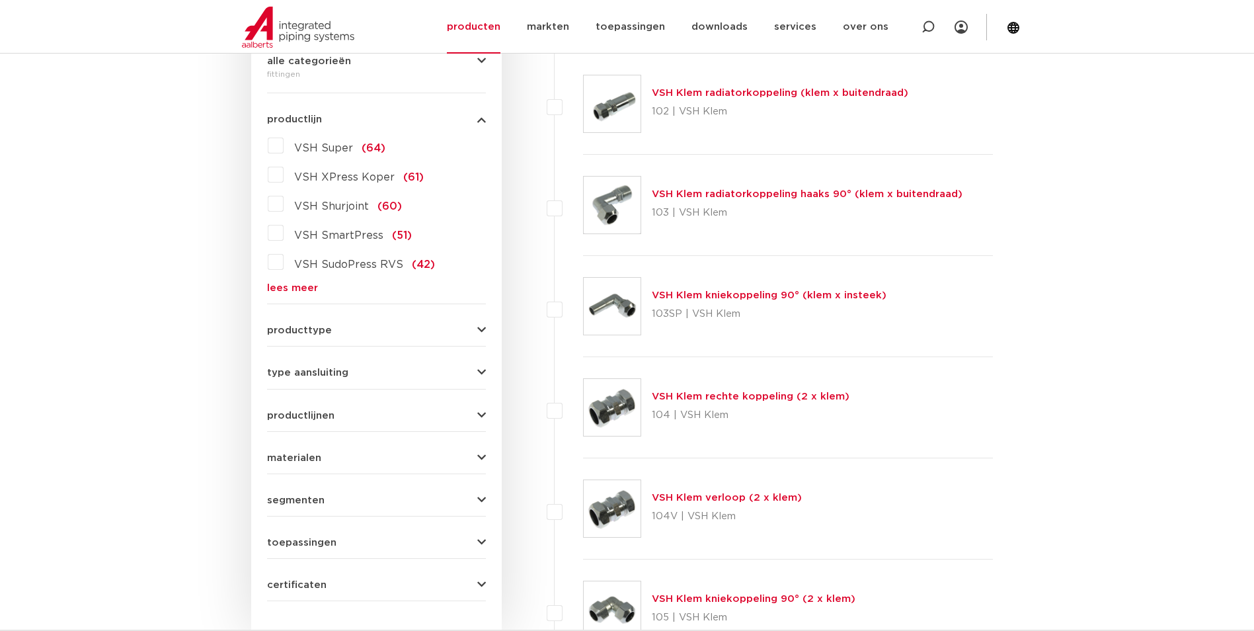
scroll to position [198, 0]
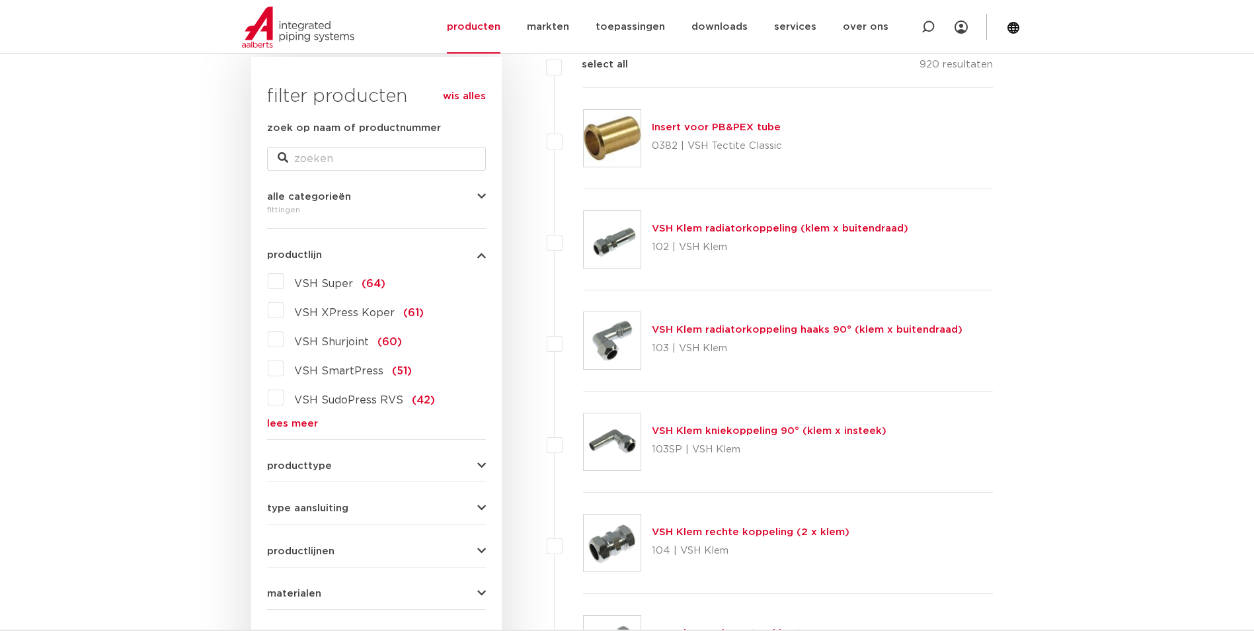
click at [304, 421] on link "lees meer" at bounding box center [376, 424] width 219 height 10
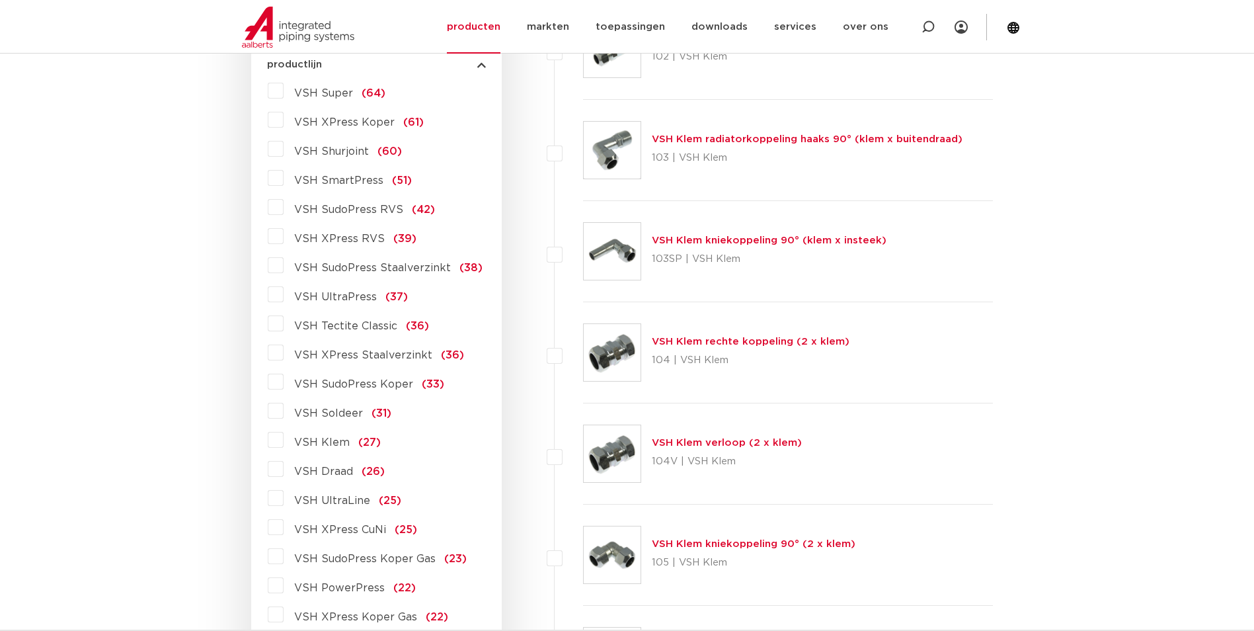
scroll to position [397, 0]
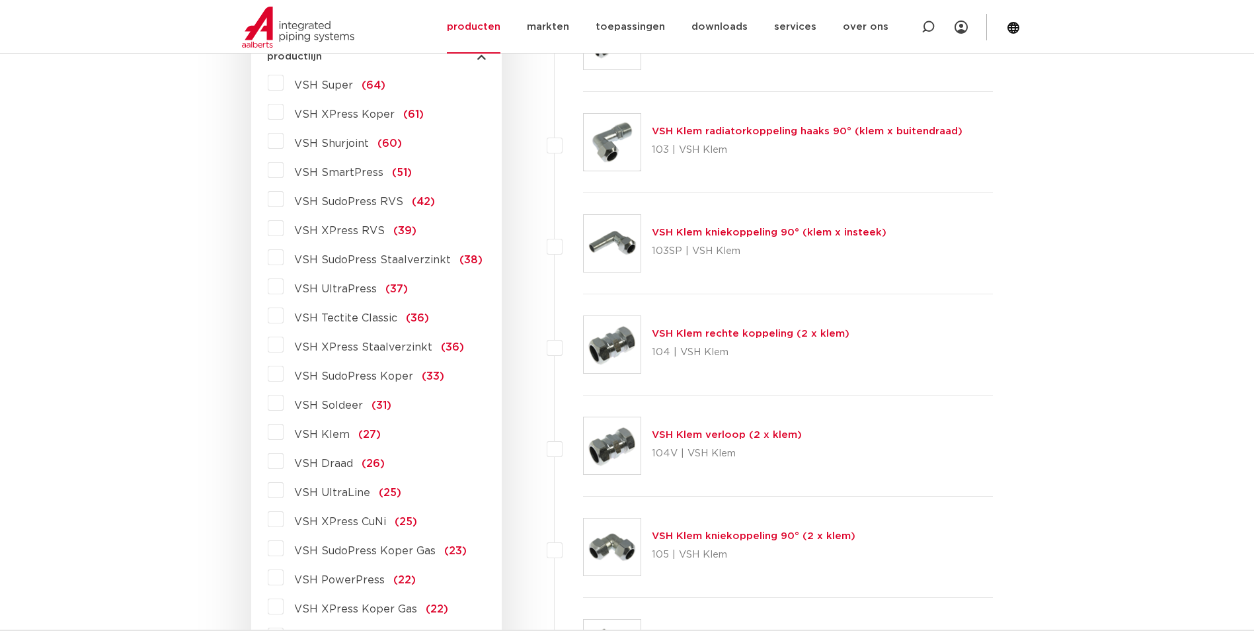
click at [367, 227] on span "VSH XPress RVS" at bounding box center [339, 230] width 91 height 11
click at [0, 0] on input "VSH XPress RVS (39)" at bounding box center [0, 0] width 0 height 0
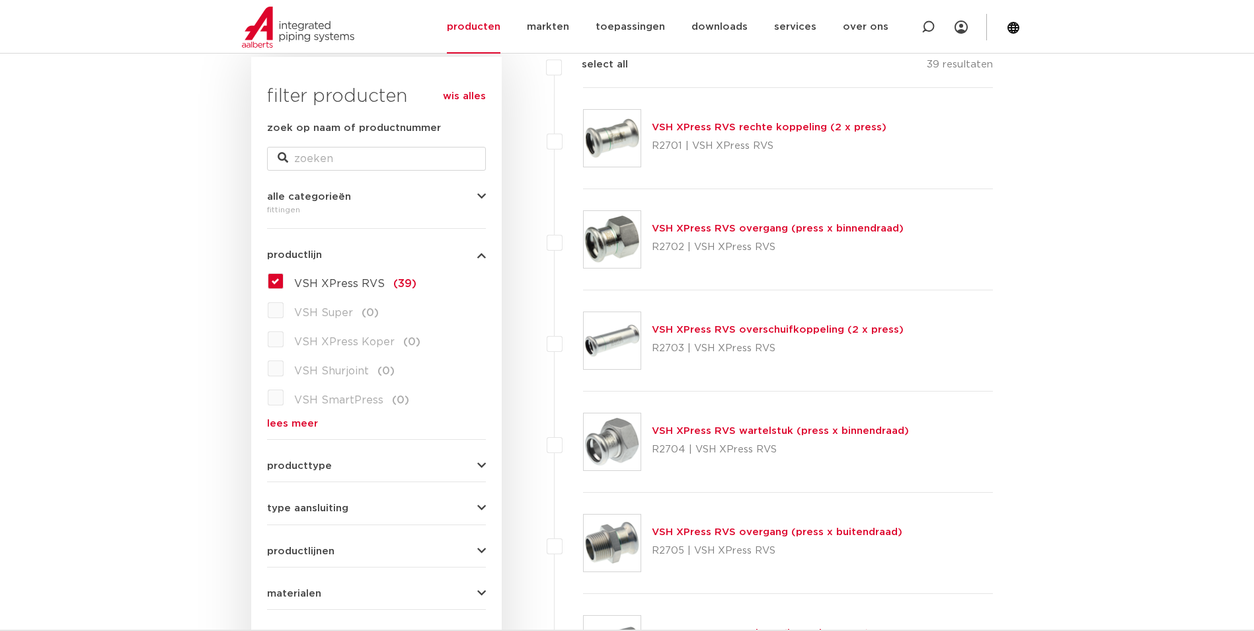
scroll to position [132, 0]
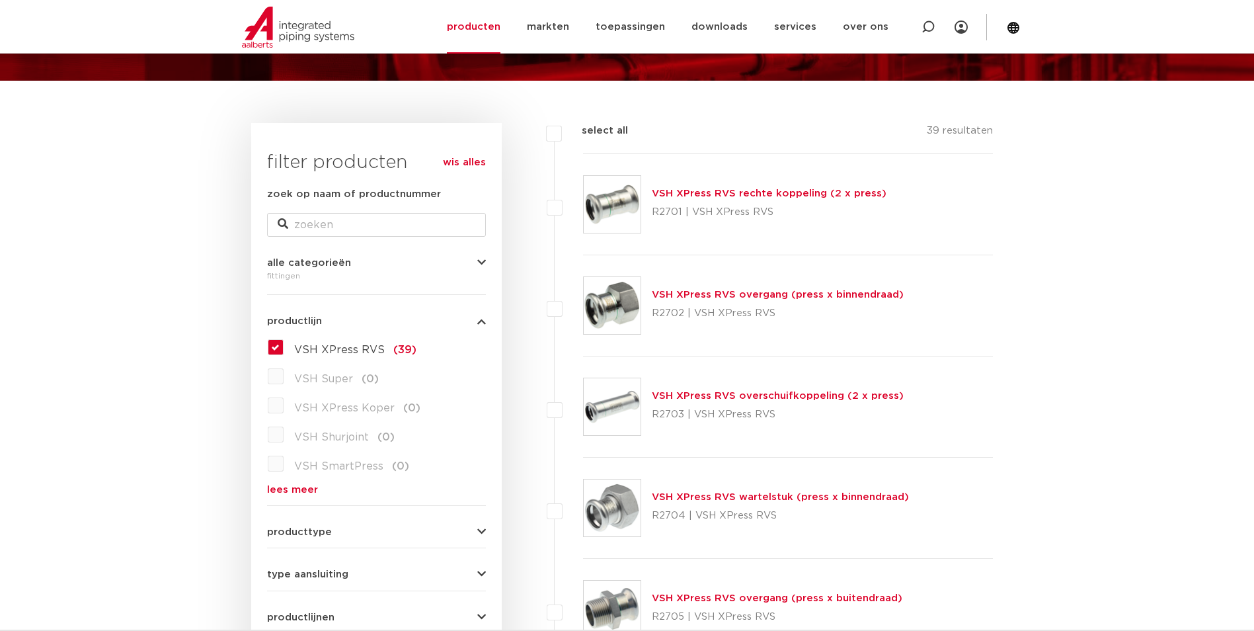
click at [735, 194] on link "VSH XPress RVS rechte koppeling (2 x press)" at bounding box center [769, 193] width 235 height 10
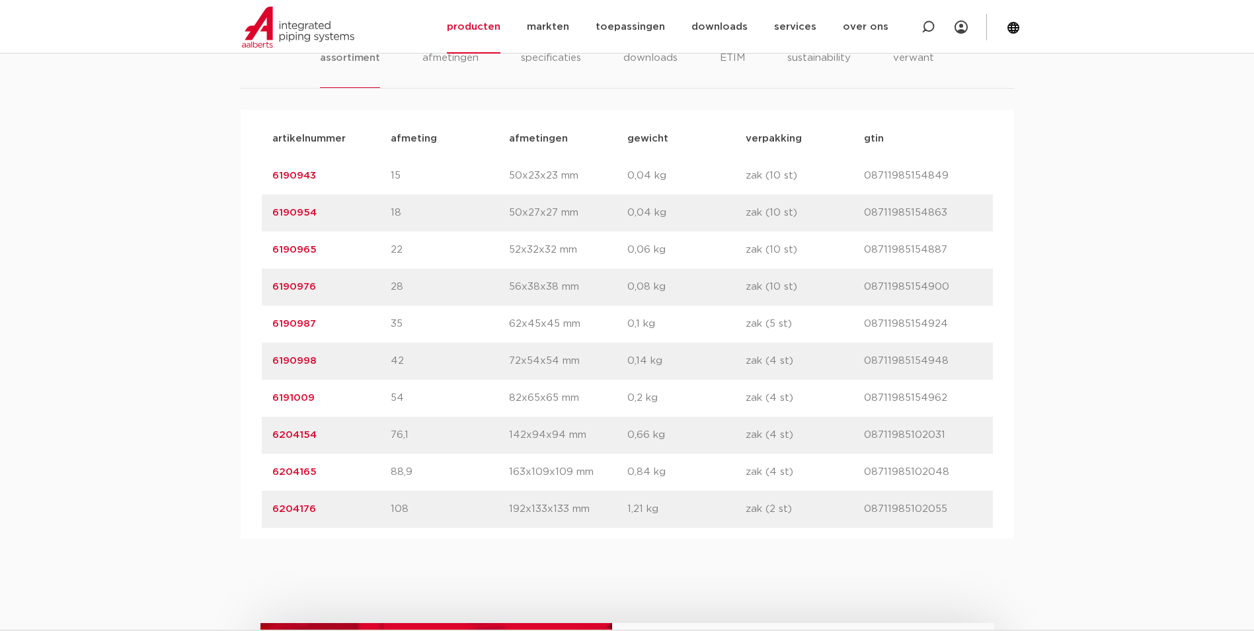
scroll to position [793, 0]
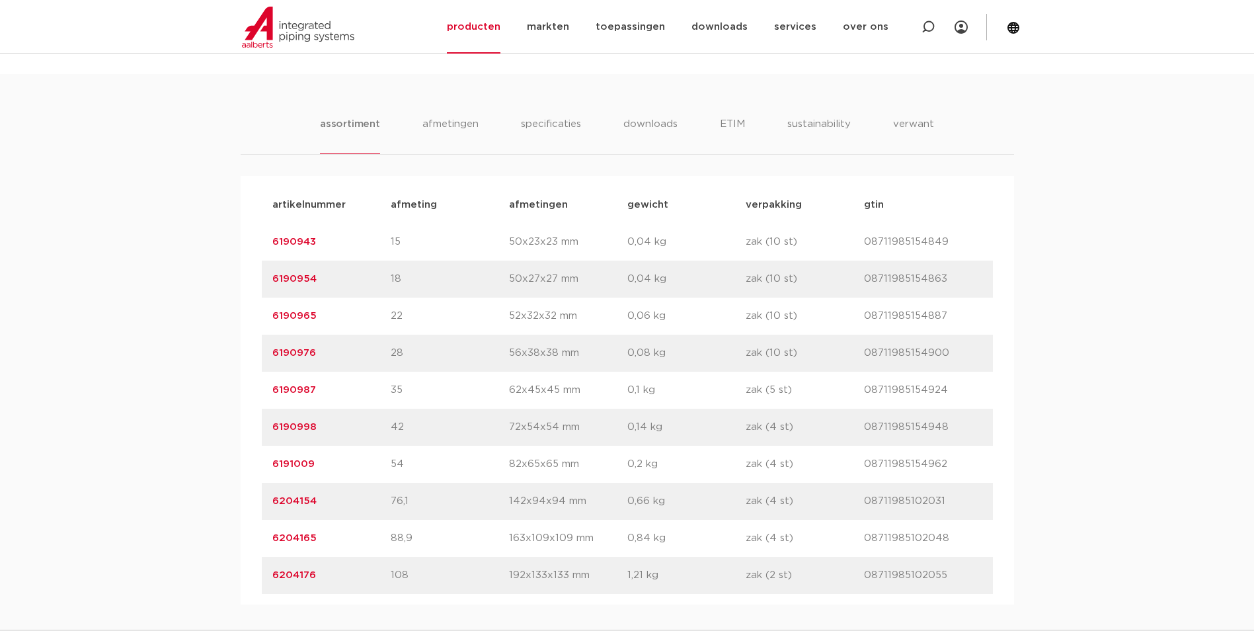
click at [202, 163] on div "assortiment [GEOGRAPHIC_DATA] specificaties downloads ETIM sustainability verwa…" at bounding box center [627, 339] width 1254 height 530
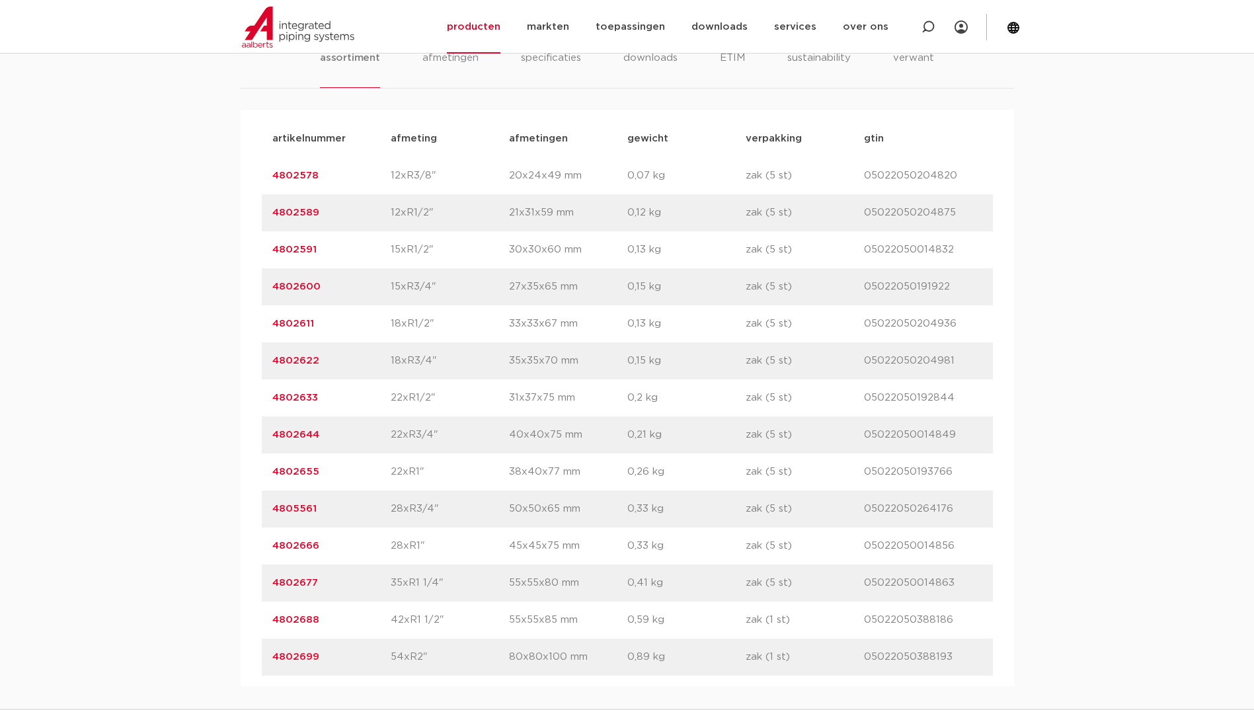
click at [441, 396] on p "22xR1/2"" at bounding box center [450, 398] width 118 height 16
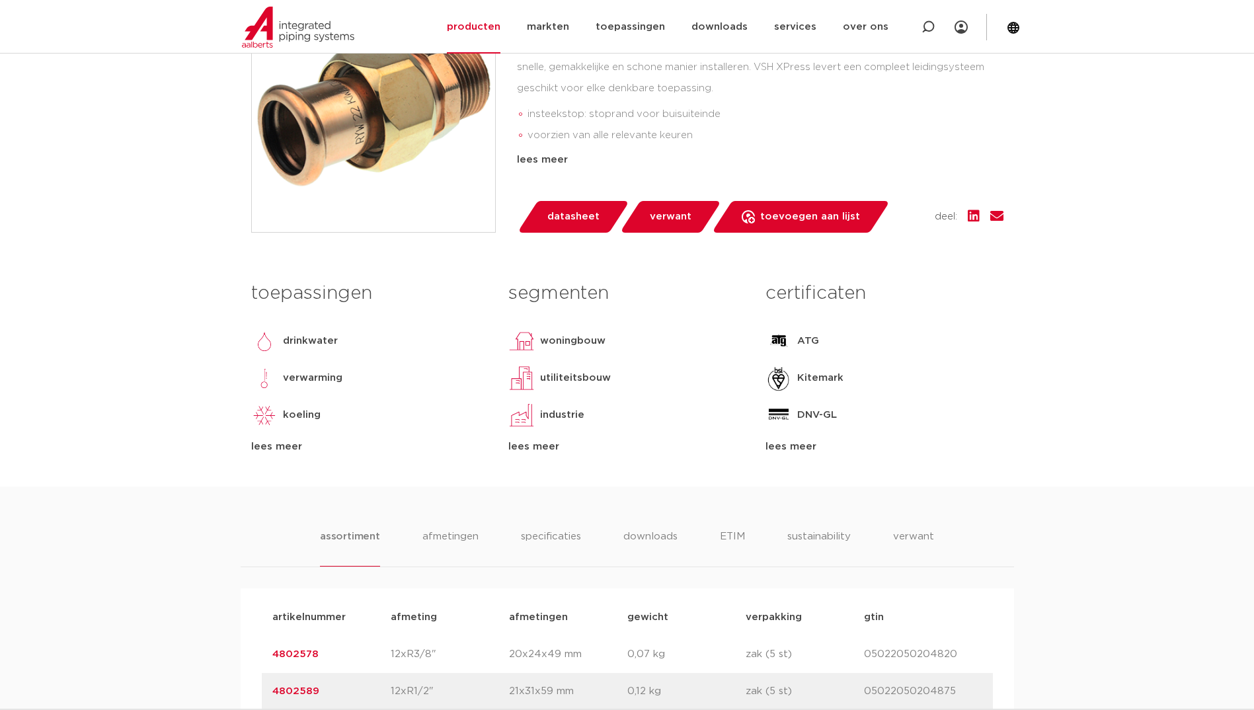
scroll to position [397, 0]
